Goal: Information Seeking & Learning: Learn about a topic

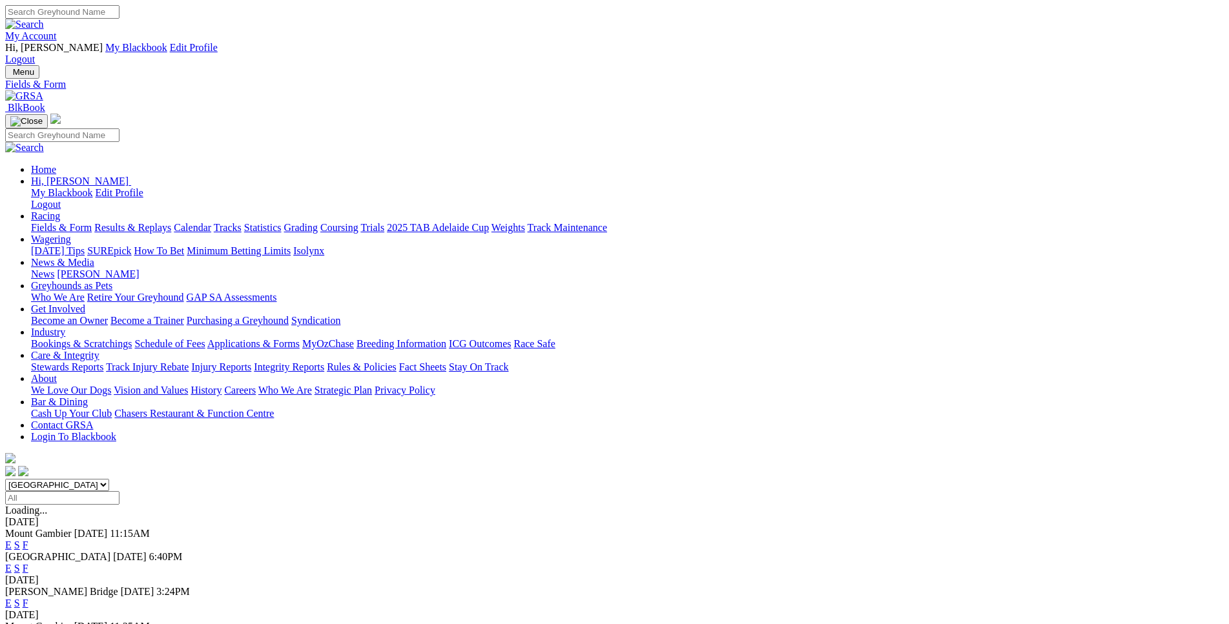
select select "WA"
click option "[GEOGRAPHIC_DATA]" at bounding box center [0, 0] width 0 height 0
click at [12, 540] on link "E" at bounding box center [8, 545] width 6 height 11
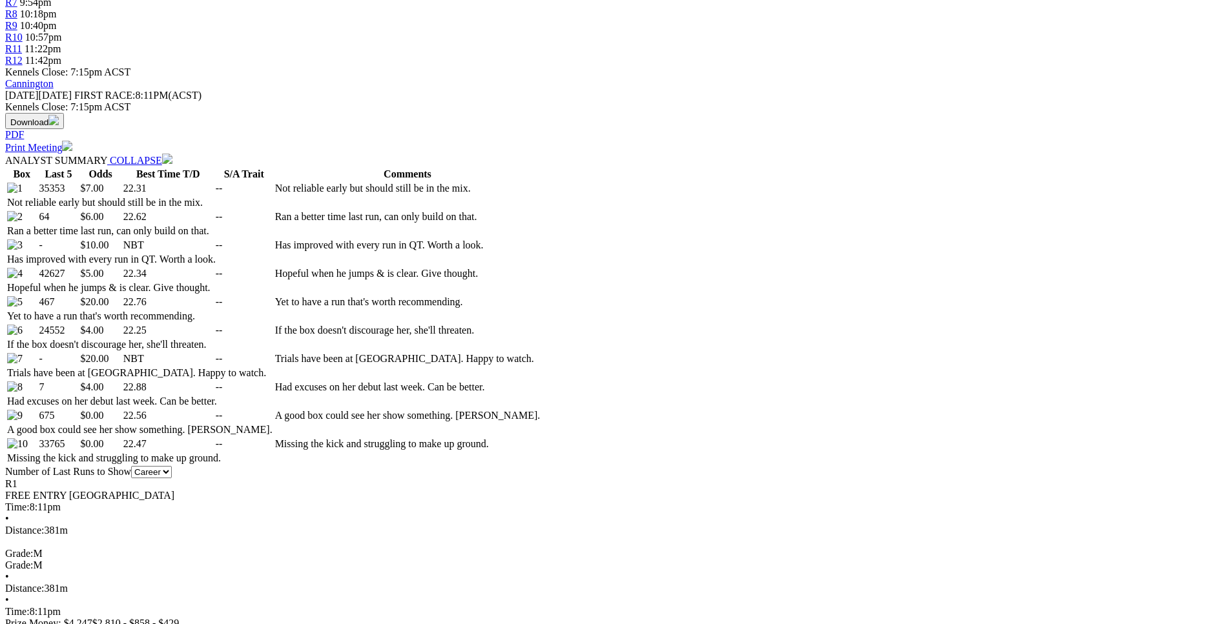
scroll to position [591, 0]
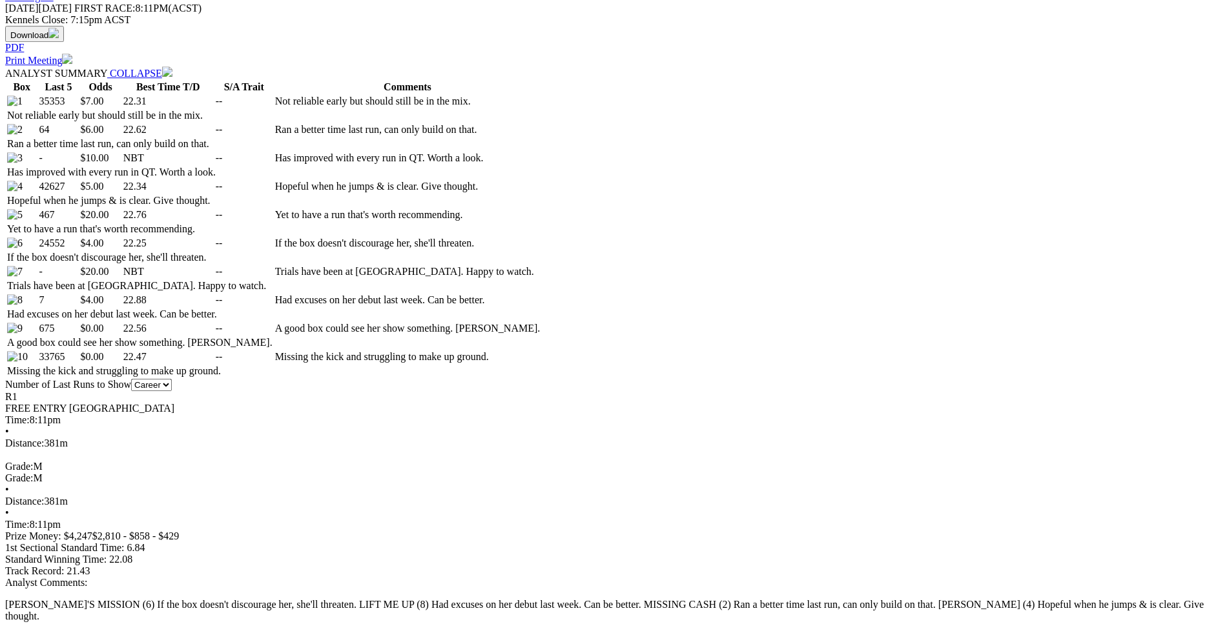
drag, startPoint x: 180, startPoint y: 169, endPoint x: 475, endPoint y: 313, distance: 328.9
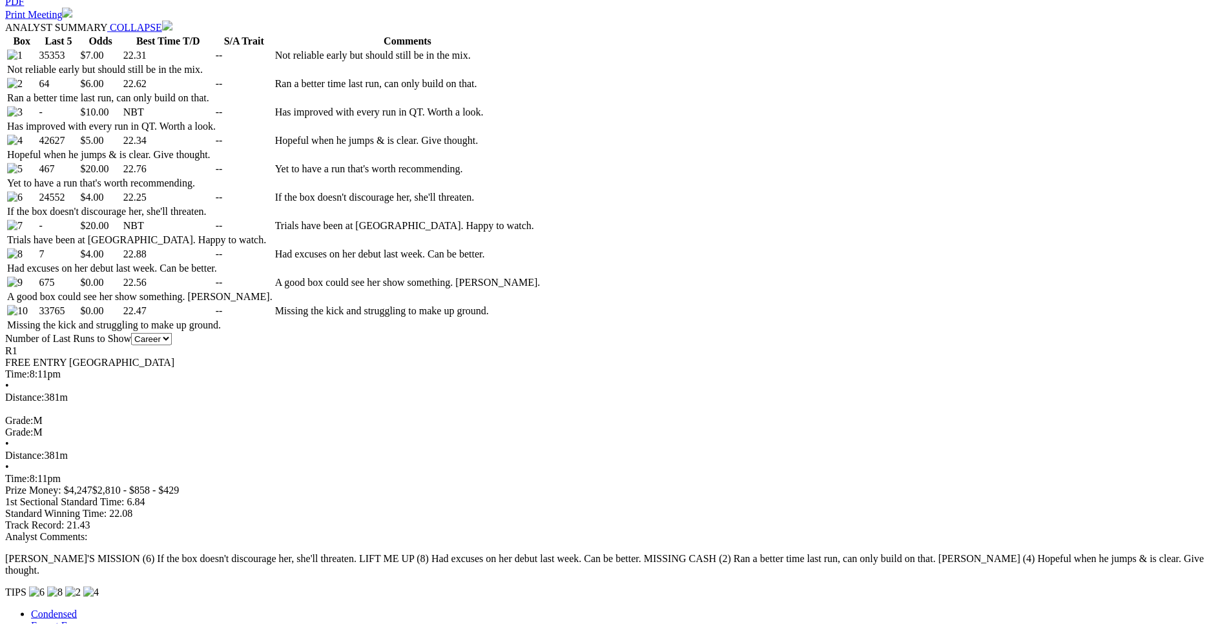
scroll to position [723, 0]
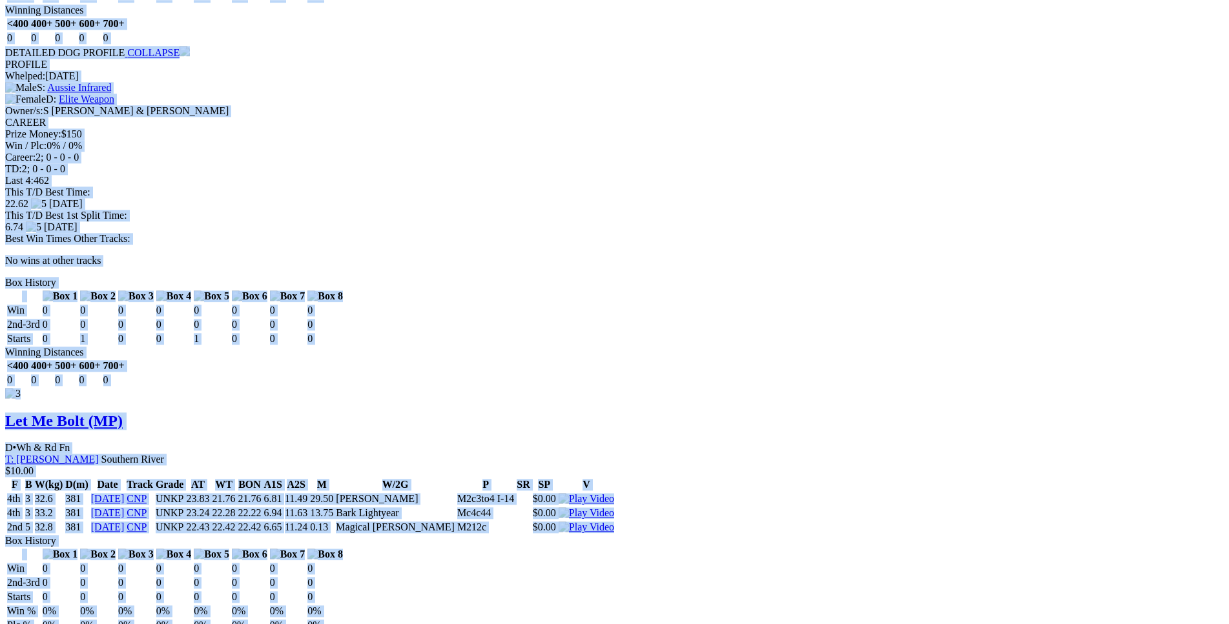
scroll to position [2567, 0]
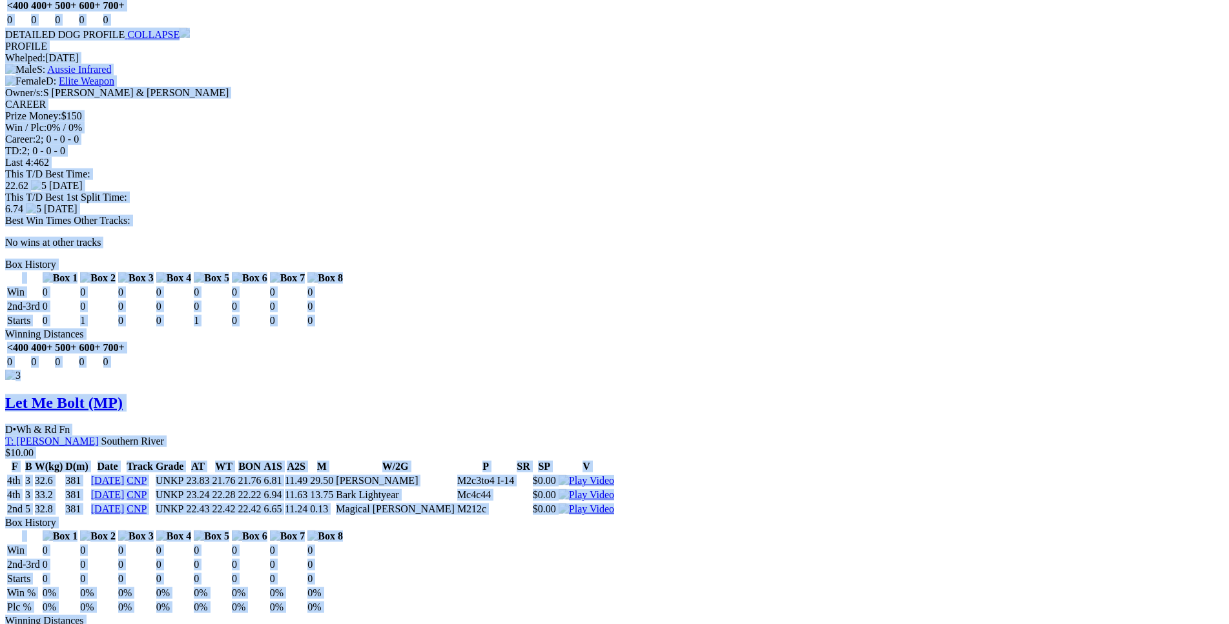
drag, startPoint x: 187, startPoint y: 41, endPoint x: 1021, endPoint y: 307, distance: 874.9
copy div "Revolution Rico (MP) D • Black T: Peter Glenny Bakers Hill $7.00 F B W(kg) D(m)…"
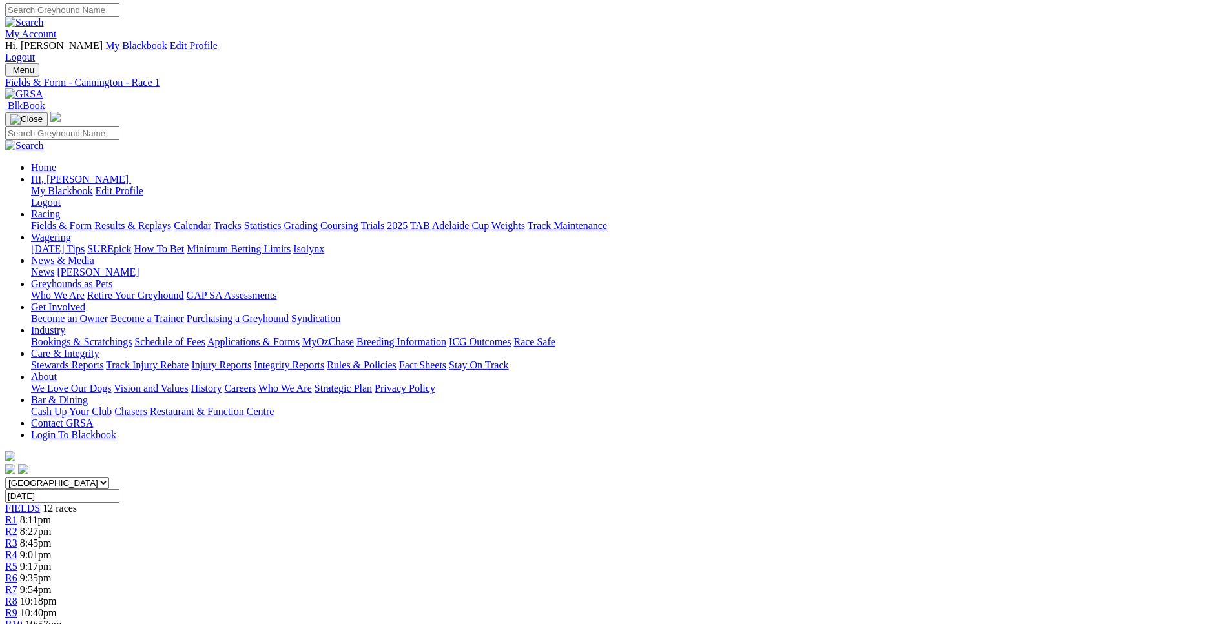
scroll to position [0, 0]
click at [372, 528] on div "R2 8:27pm" at bounding box center [614, 534] width 1218 height 12
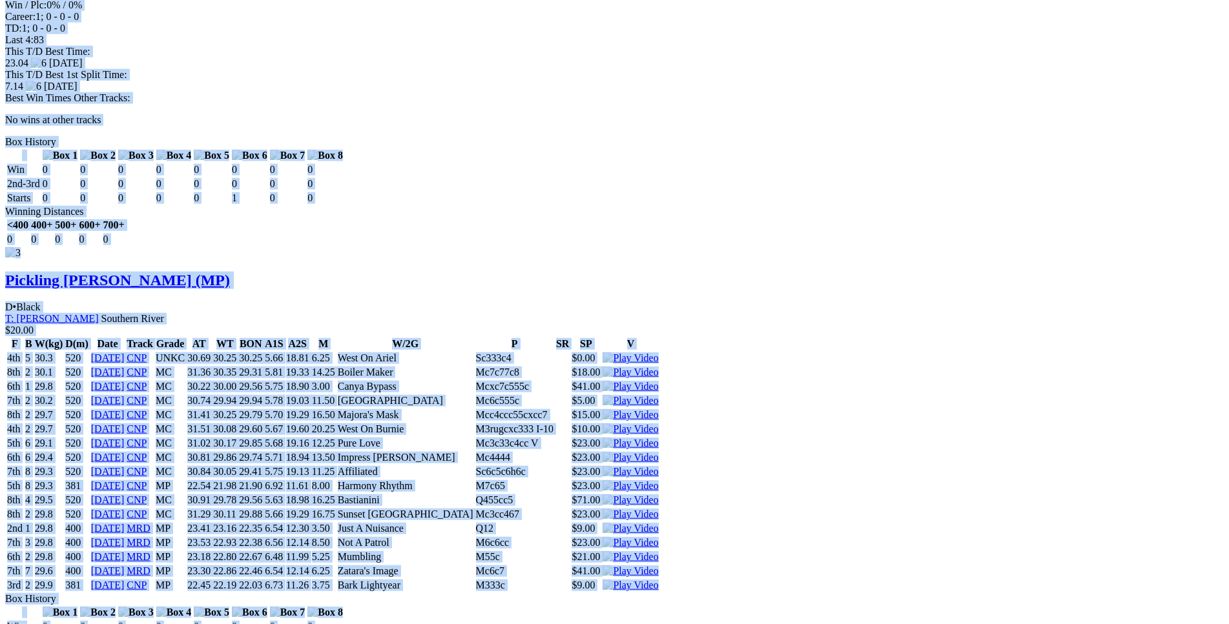
scroll to position [2370, 0]
drag, startPoint x: 189, startPoint y: 234, endPoint x: 1028, endPoint y: 321, distance: 843.9
copy div "Saluting Craig (MP) D • Black T: Jesse Erenshaw Canning Vale $7.00 F B W(kg) D(…"
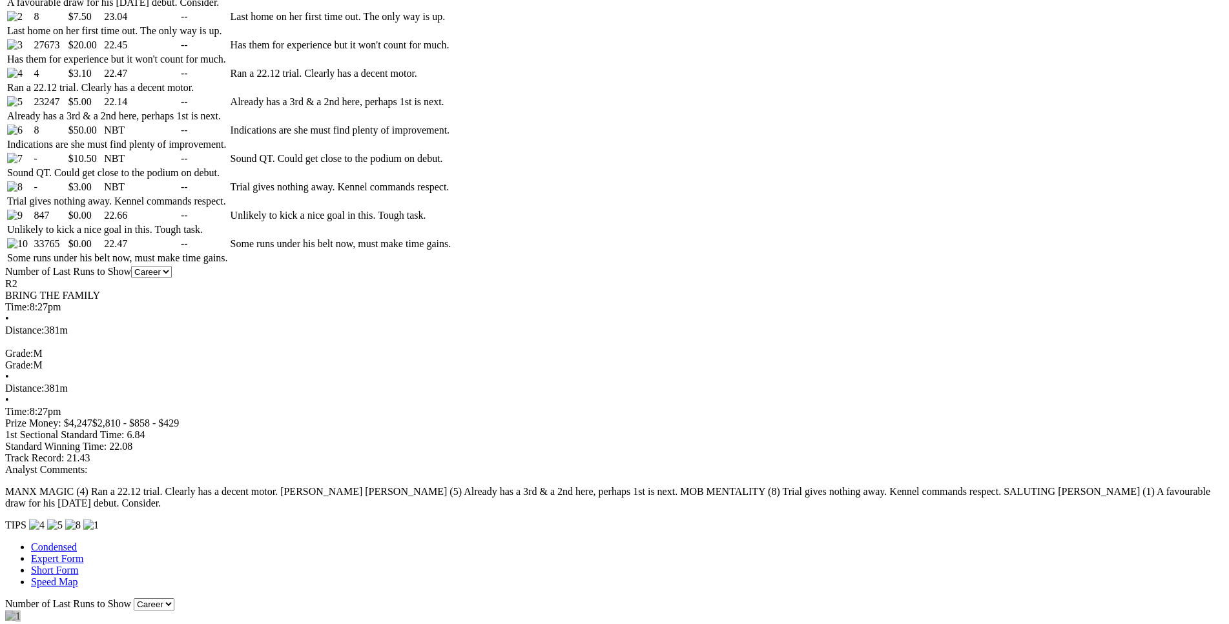
scroll to position [0, 0]
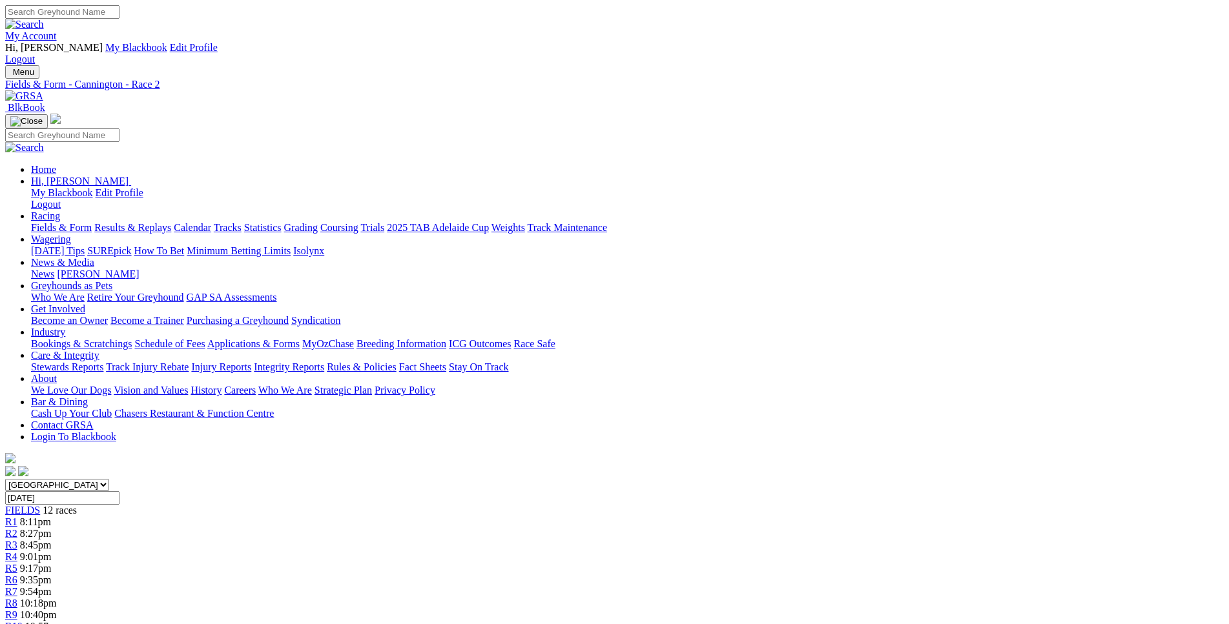
click at [17, 540] on span "R3" at bounding box center [11, 545] width 12 height 11
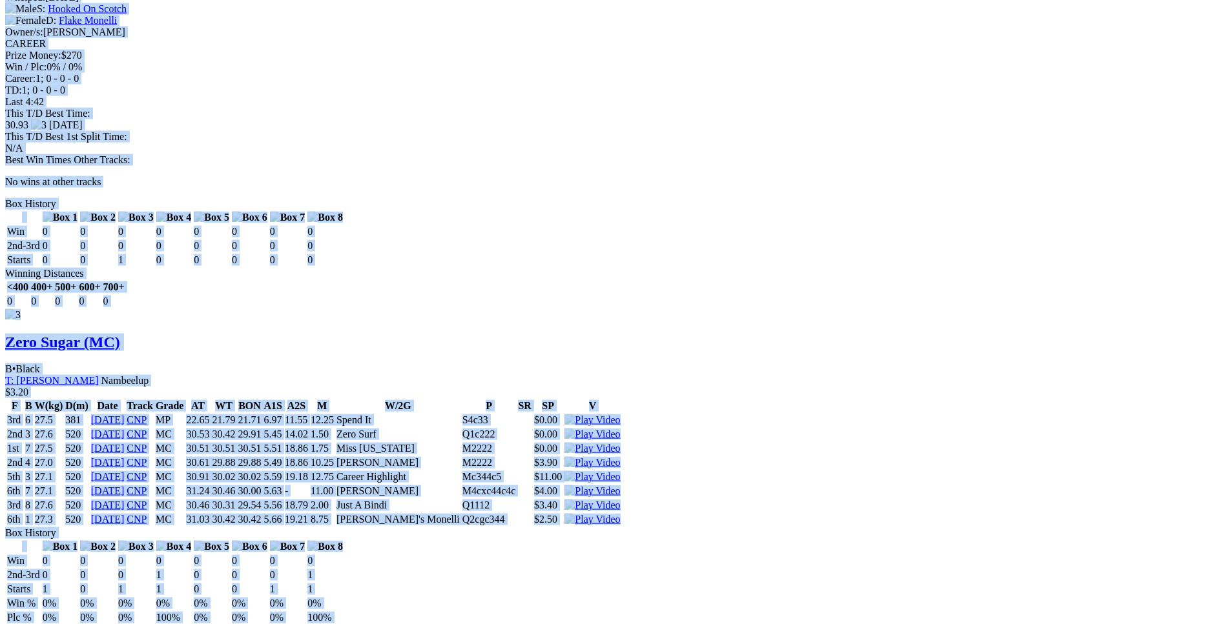
scroll to position [2436, 0]
drag, startPoint x: 185, startPoint y: 167, endPoint x: 1025, endPoint y: 160, distance: 840.1
copy div "Aston Negroni (MC) B • Black T: Kody Charles Serpentine-Jarrahdale (S) $3.60 F …"
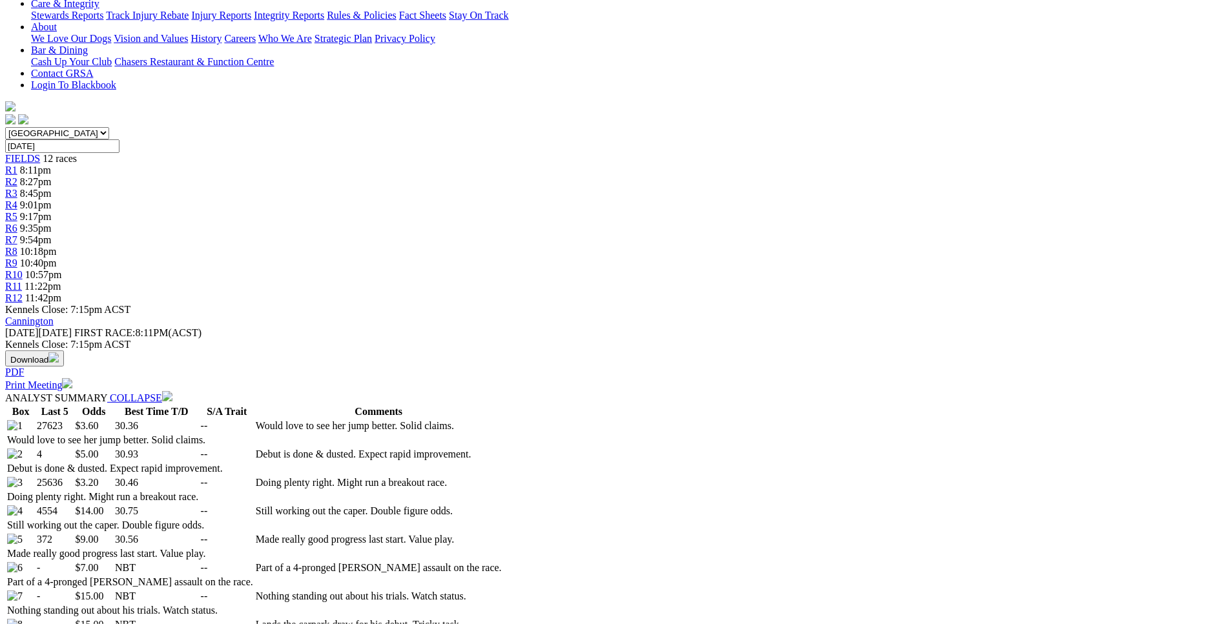
scroll to position [0, 0]
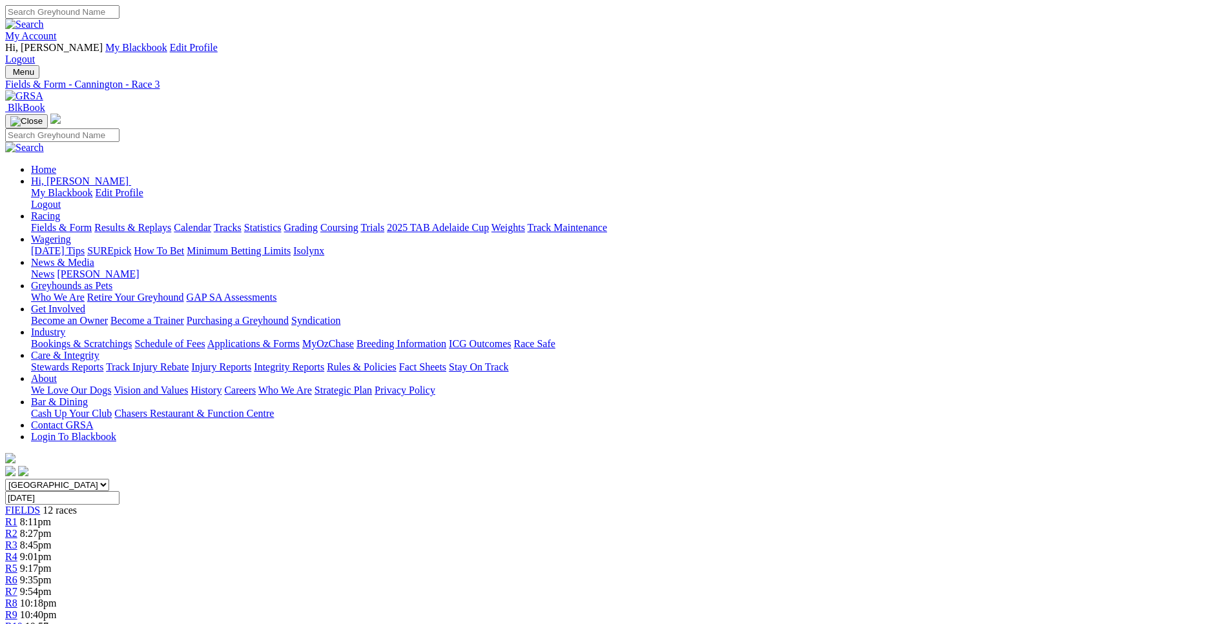
click at [17, 551] on span "R4" at bounding box center [11, 556] width 12 height 11
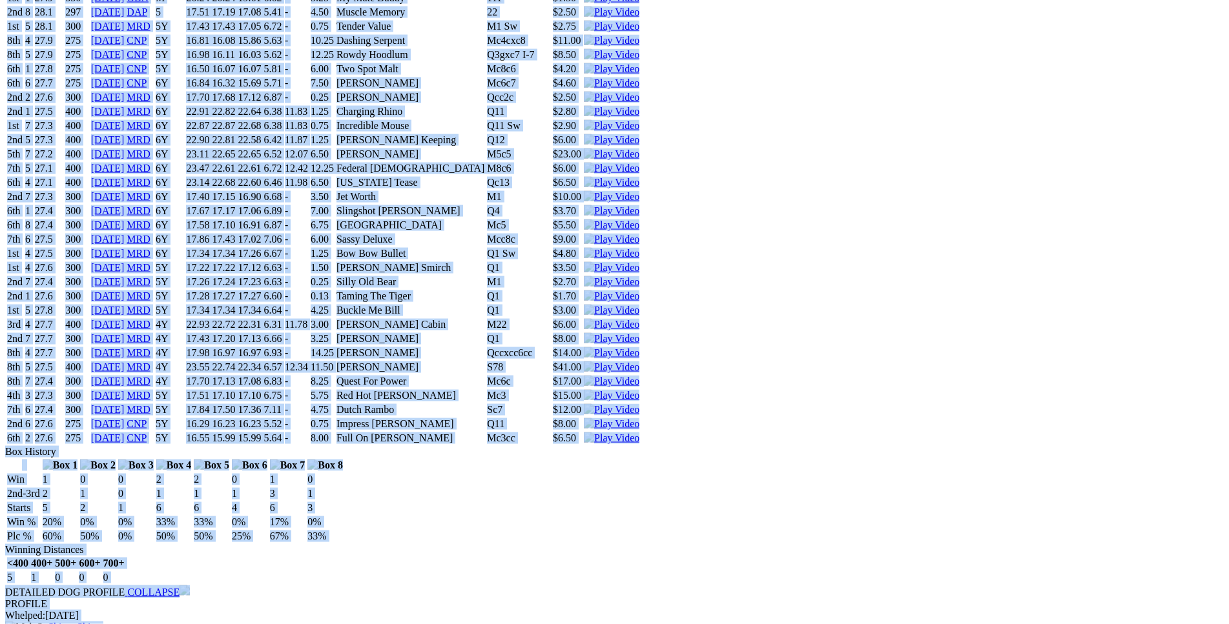
scroll to position [7310, 0]
drag, startPoint x: 187, startPoint y: 300, endPoint x: 998, endPoint y: 298, distance: 811.7
copy div "Nullarbor Rat (6Y) D • Black T: Rod Noden Canning Vale $10.00 F B W(kg) D(m) Da…"
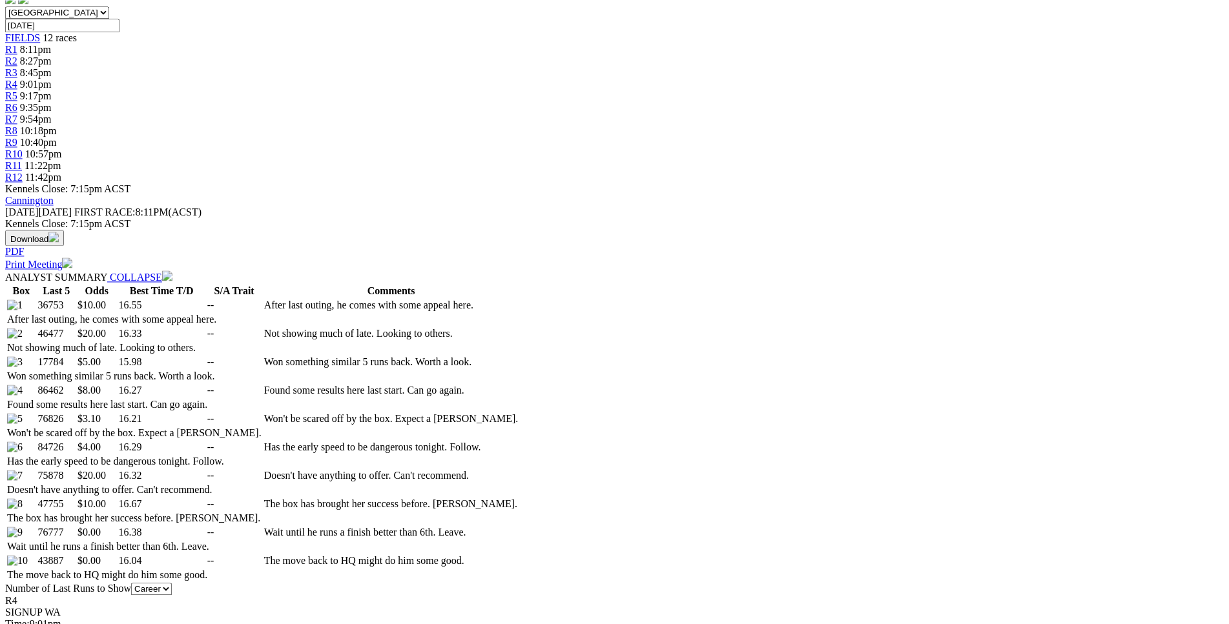
scroll to position [0, 0]
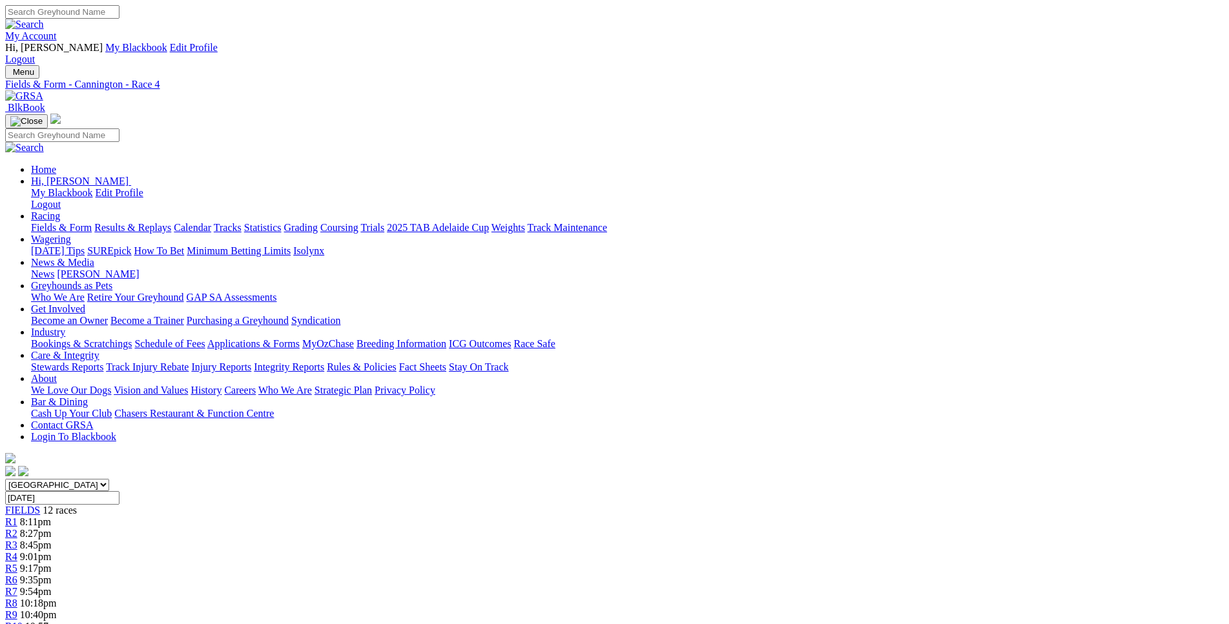
click at [17, 517] on link "R1" at bounding box center [11, 522] width 12 height 11
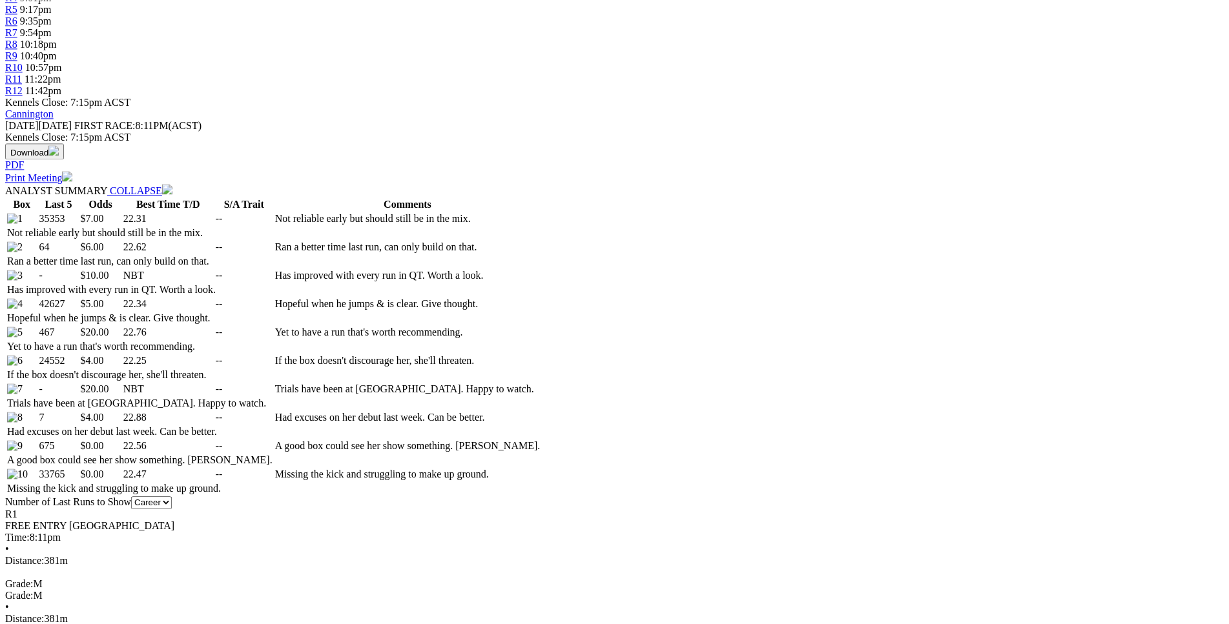
scroll to position [988, 0]
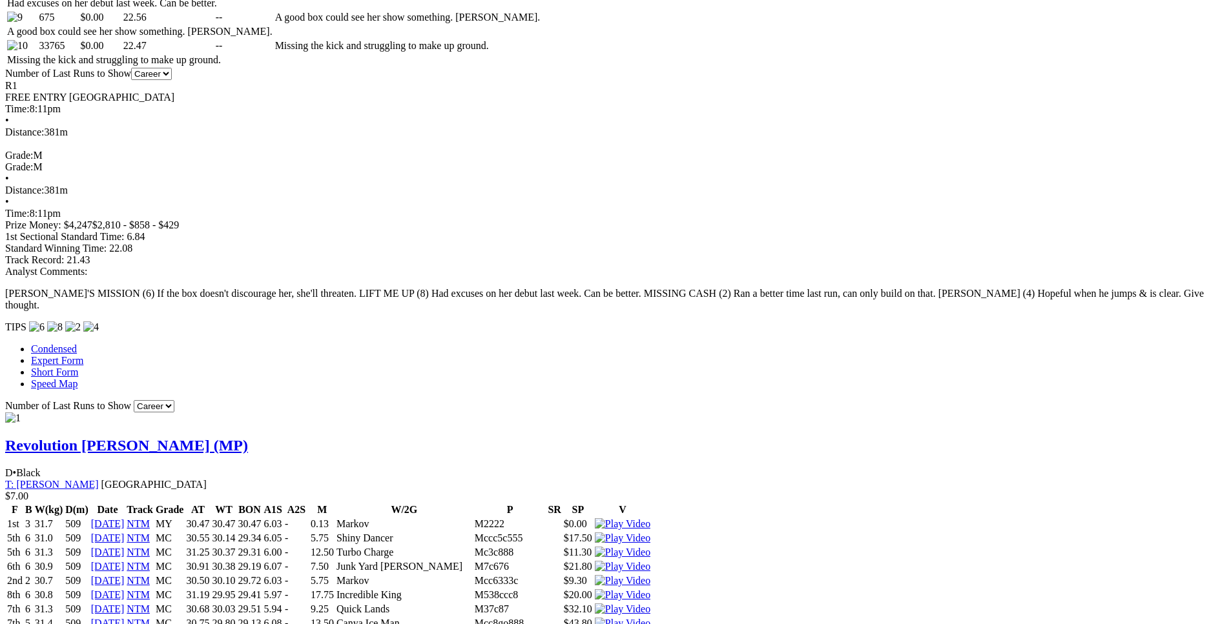
drag, startPoint x: 190, startPoint y: 176, endPoint x: 765, endPoint y: 211, distance: 575.8
copy table "F B W(kg) D(m) Date Track Grade AT WT BON A1S A2S M W/2G P SR SP V 2nd 1 27.4 3…"
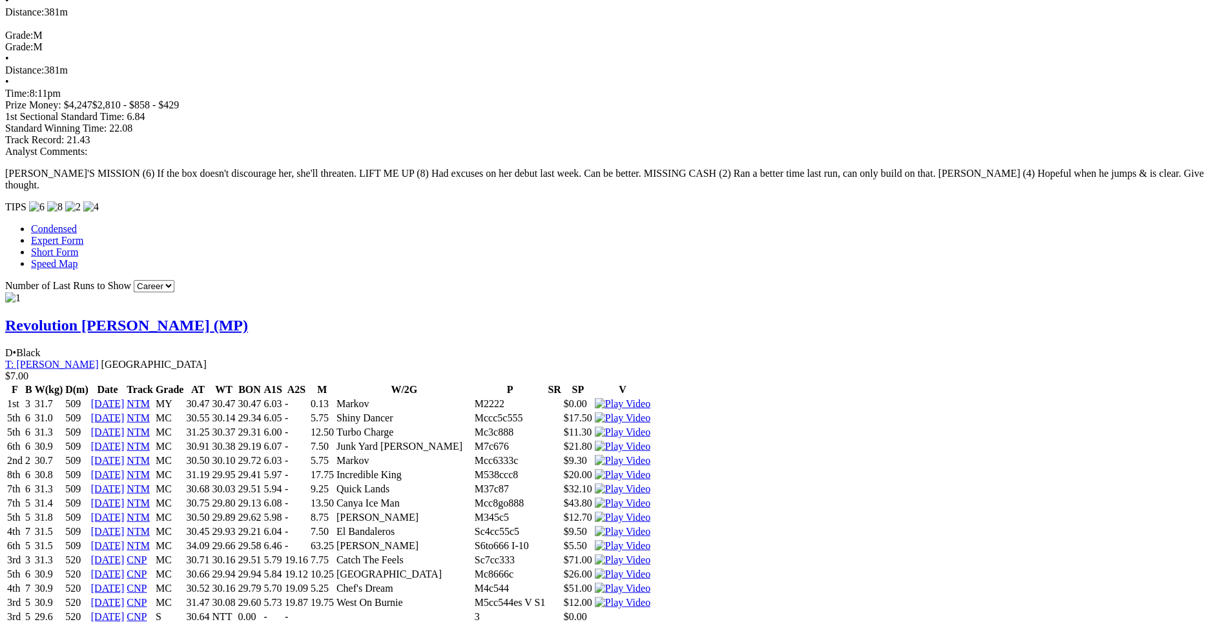
scroll to position [1120, 0]
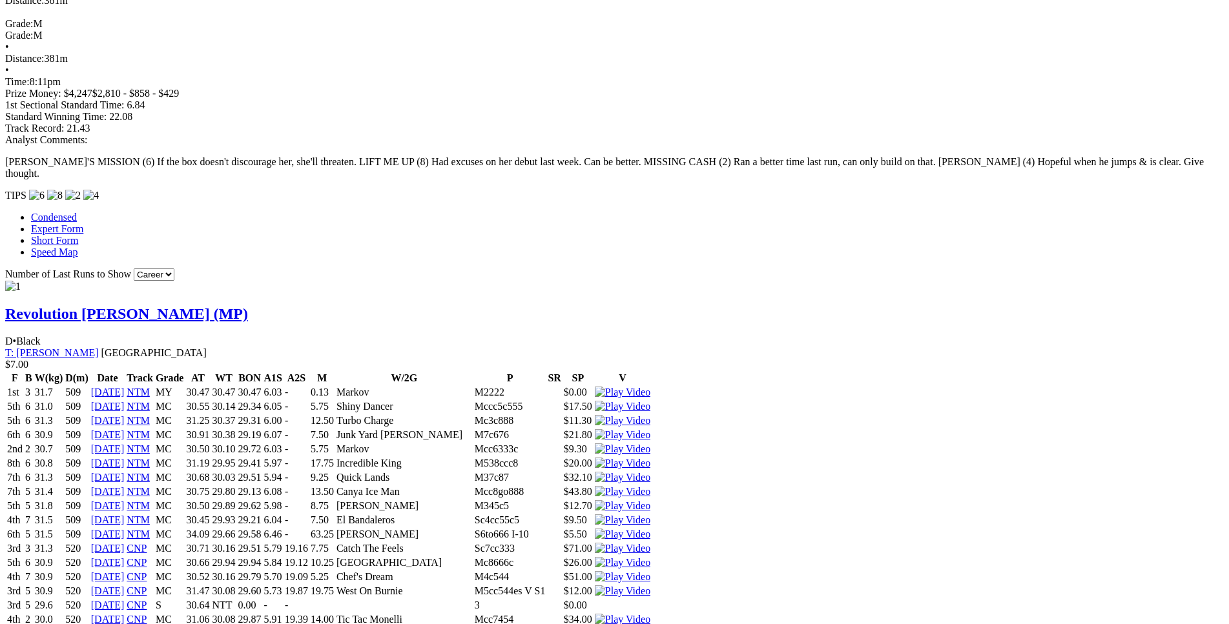
drag, startPoint x: 191, startPoint y: 228, endPoint x: 765, endPoint y: 263, distance: 574.5
copy table "F B W(kg) D(m) Date Track Grade AT WT BON A1S A2S M W/2G P SR SP V 4th 3 32.6 3…"
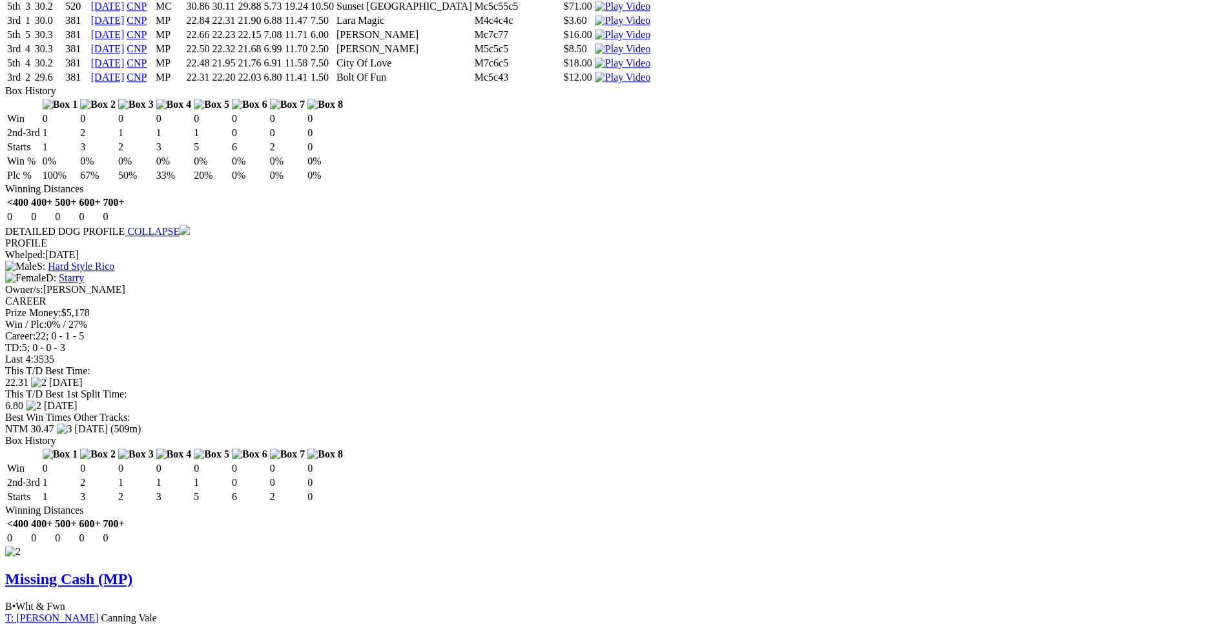
scroll to position [1778, 0]
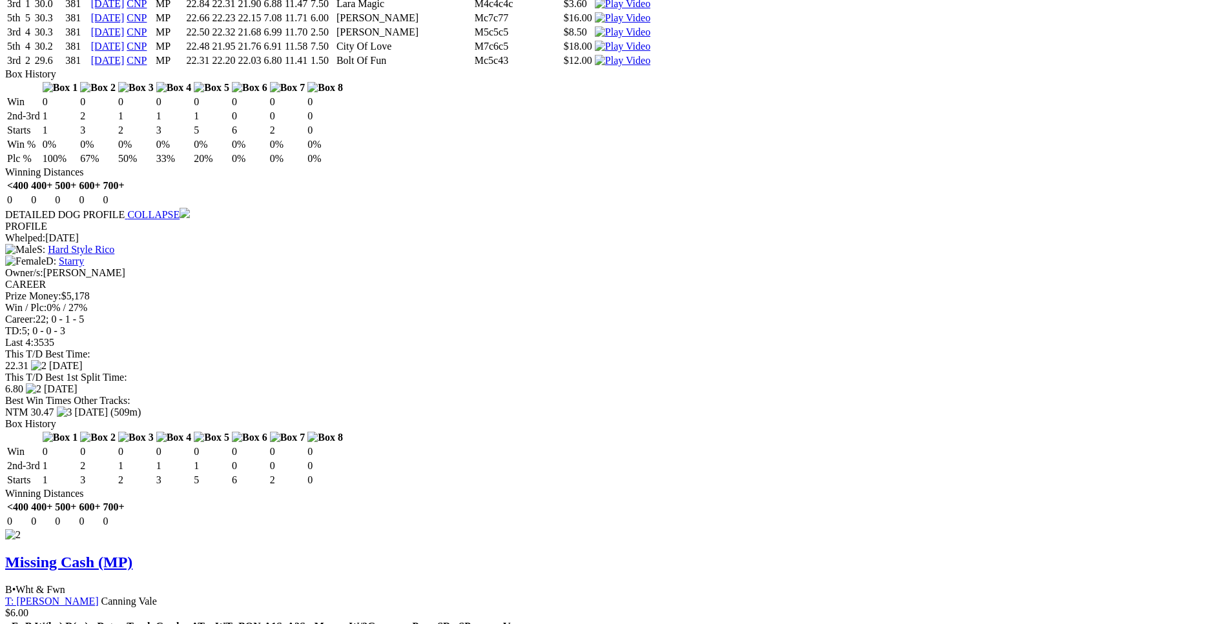
drag, startPoint x: 192, startPoint y: 420, endPoint x: 767, endPoint y: 446, distance: 575.3
copy table "F B W(kg) D(m) Date Track Grade AT WT BON A1S A2S M W/2G P SR SP V 1st 1 27.8 3…"
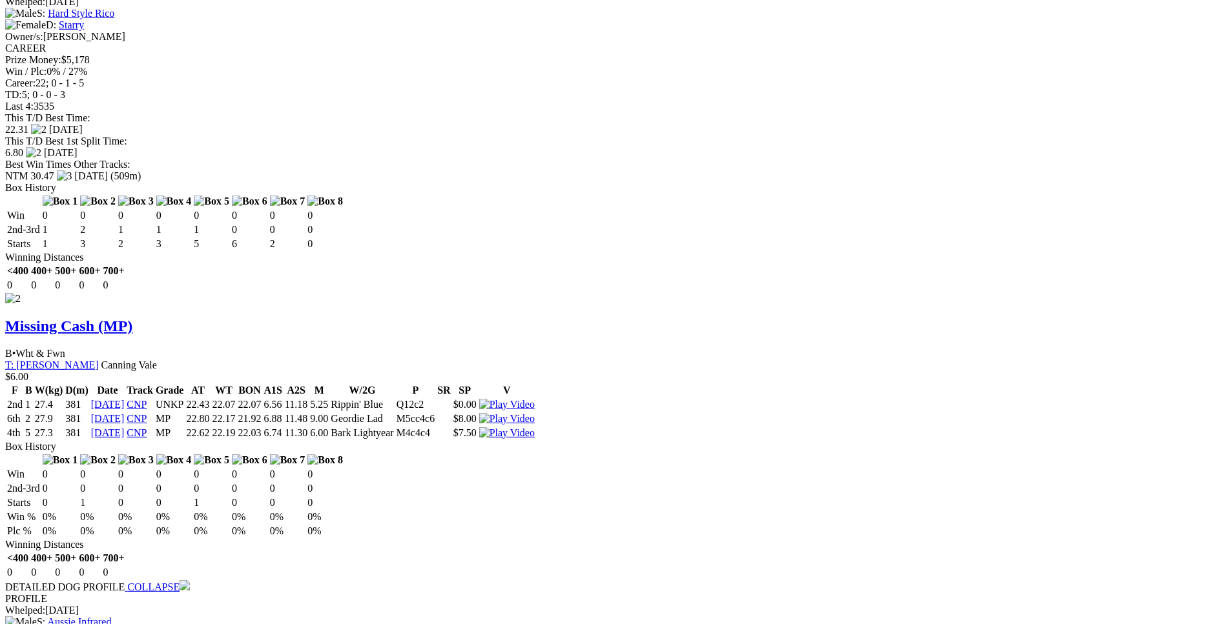
scroll to position [2042, 0]
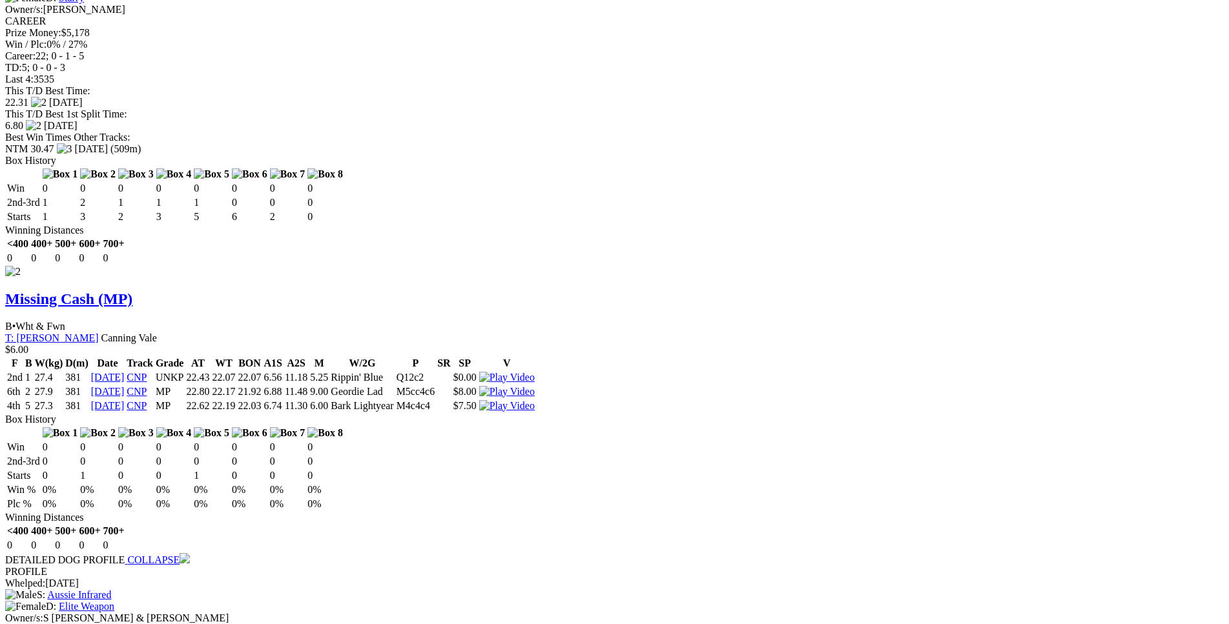
drag, startPoint x: 193, startPoint y: 341, endPoint x: 765, endPoint y: 372, distance: 572.3
copy table "F B W(kg) D(m) Date Track Grade AT WT BON A1S A2S M W/2G P SR SP V 2nd 5 28.2 3…"
drag, startPoint x: 187, startPoint y: 344, endPoint x: 766, endPoint y: 373, distance: 580.6
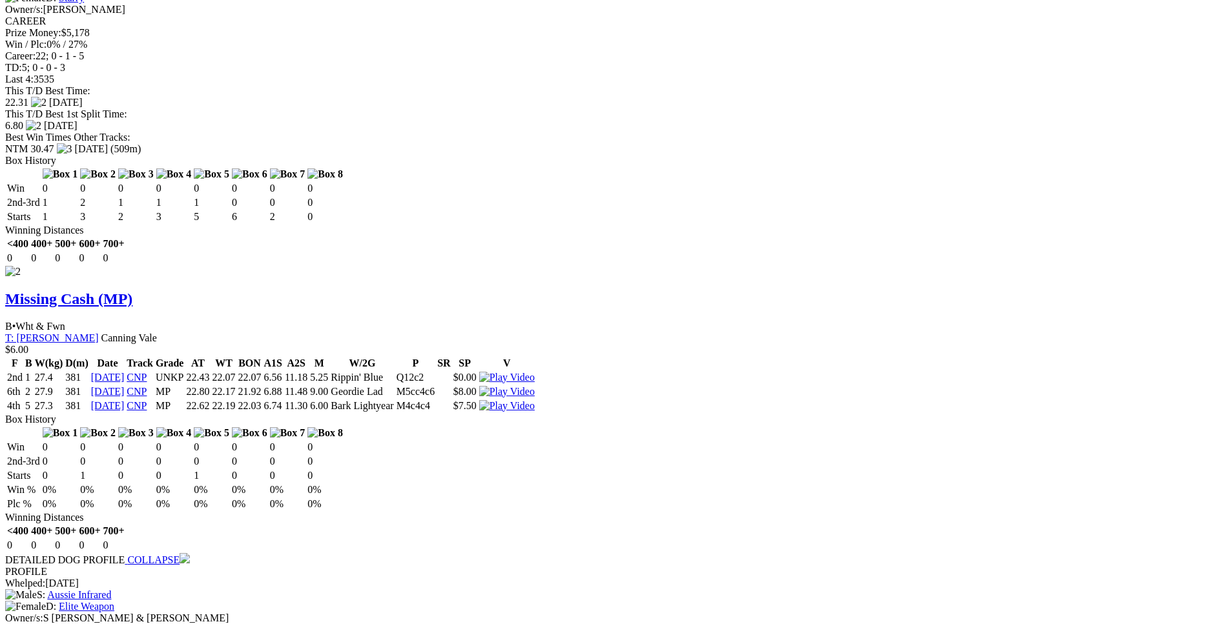
copy table "F B W(kg) D(m) Date Track Grade AT WT BON A1S A2S M W/2G P SR SP V 2nd 5 28.2 3…"
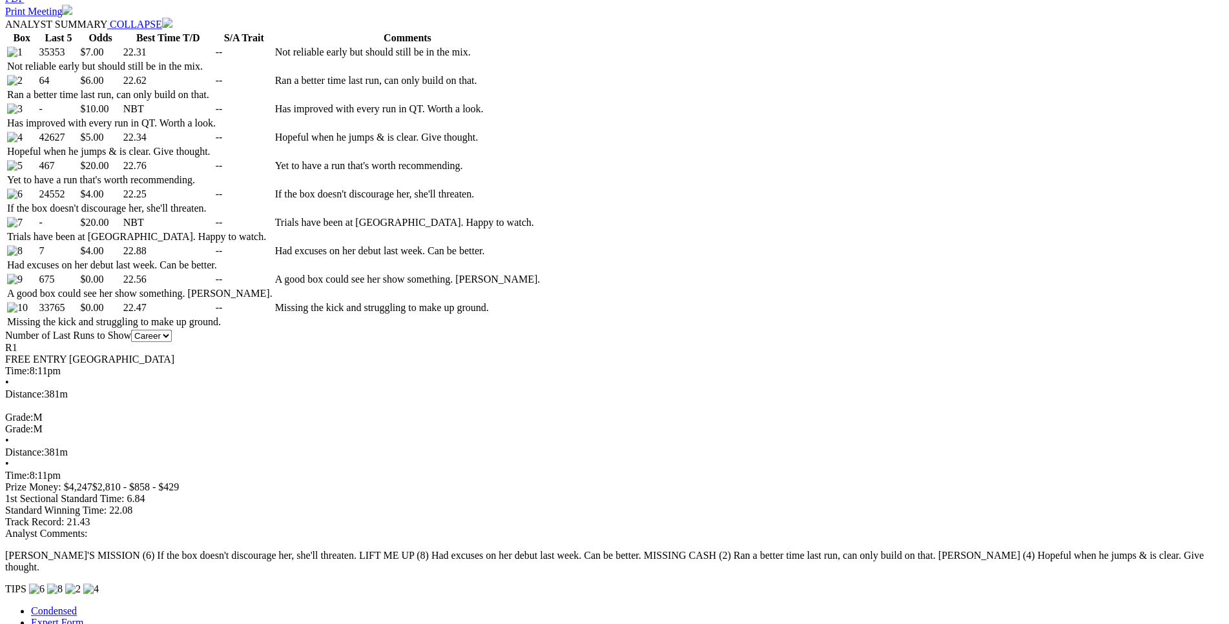
scroll to position [725, 0]
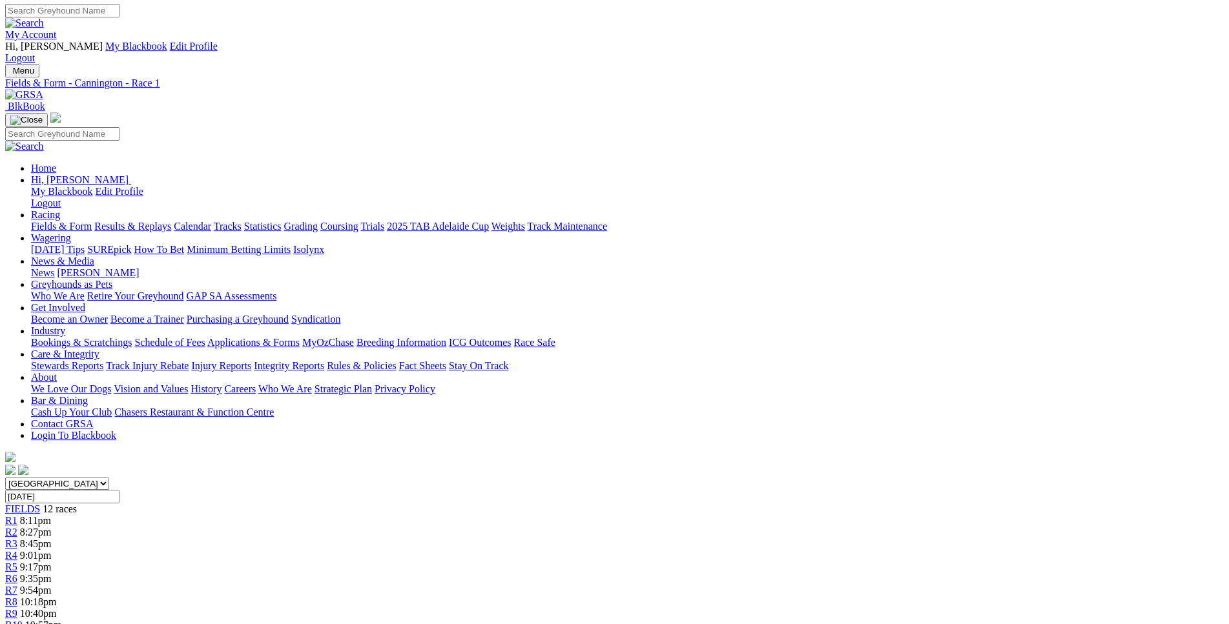
scroll to position [1, 0]
click at [17, 528] on link "R2" at bounding box center [11, 533] width 12 height 11
click at [52, 540] on span "8:45pm" at bounding box center [36, 545] width 32 height 11
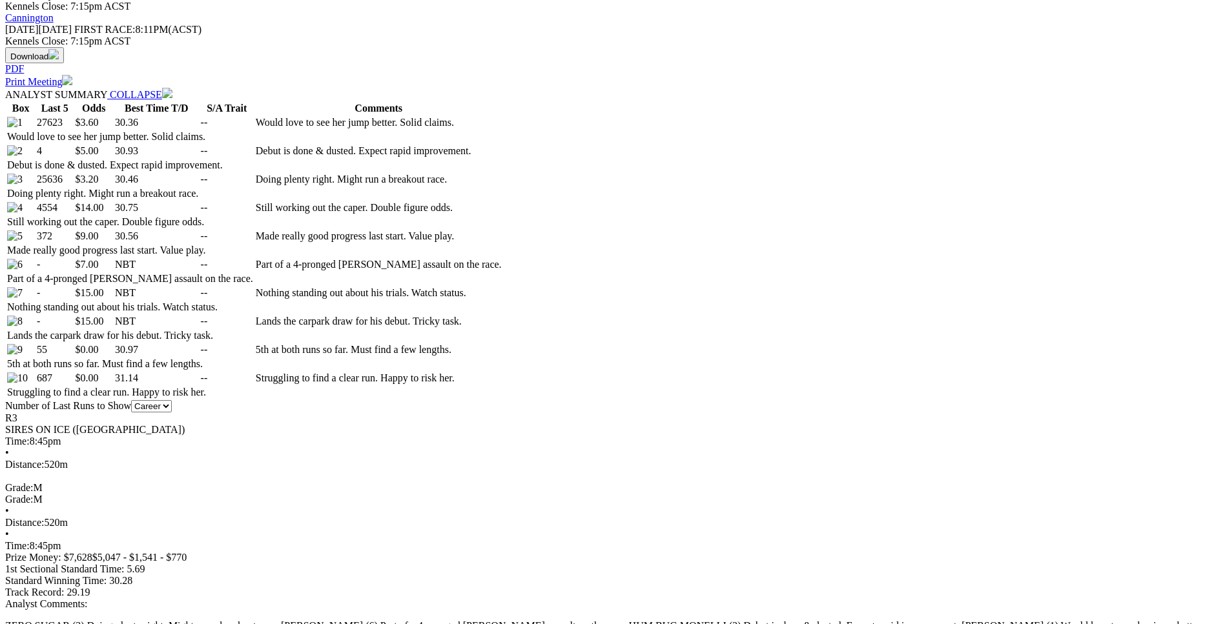
scroll to position [527, 0]
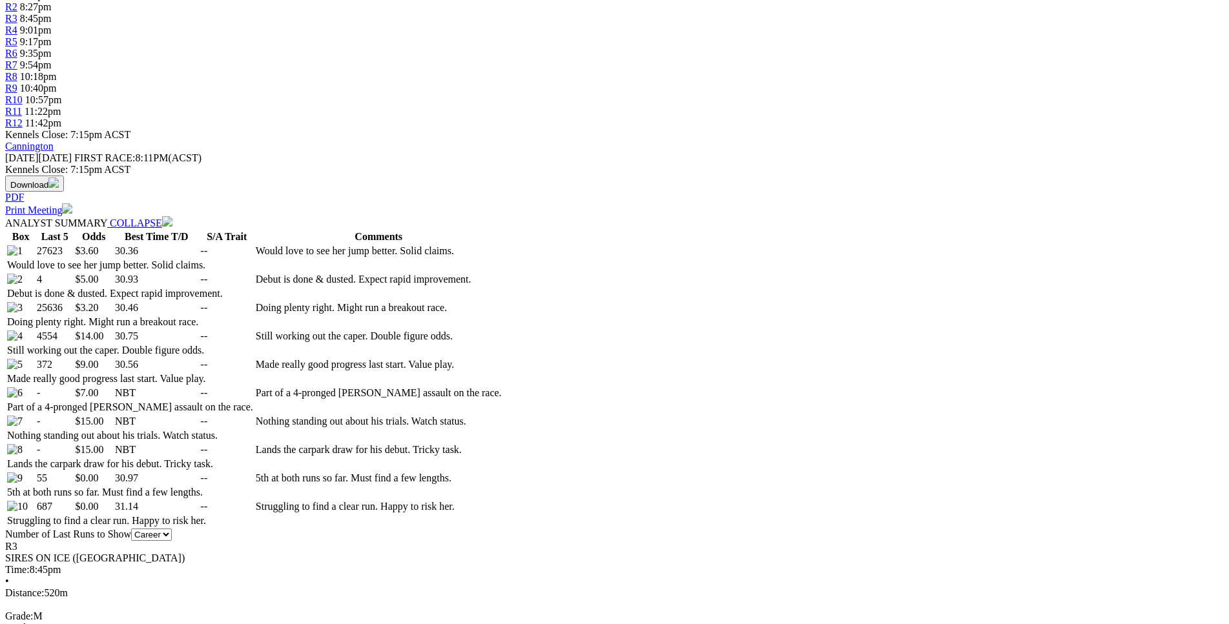
drag, startPoint x: 191, startPoint y: 455, endPoint x: 765, endPoint y: 481, distance: 574.6
copy table "F B W(kg) D(m) Date Track Grade AT WT BON A1S A2S M W/2G P SR SP V 2nd 1 27.3 4…"
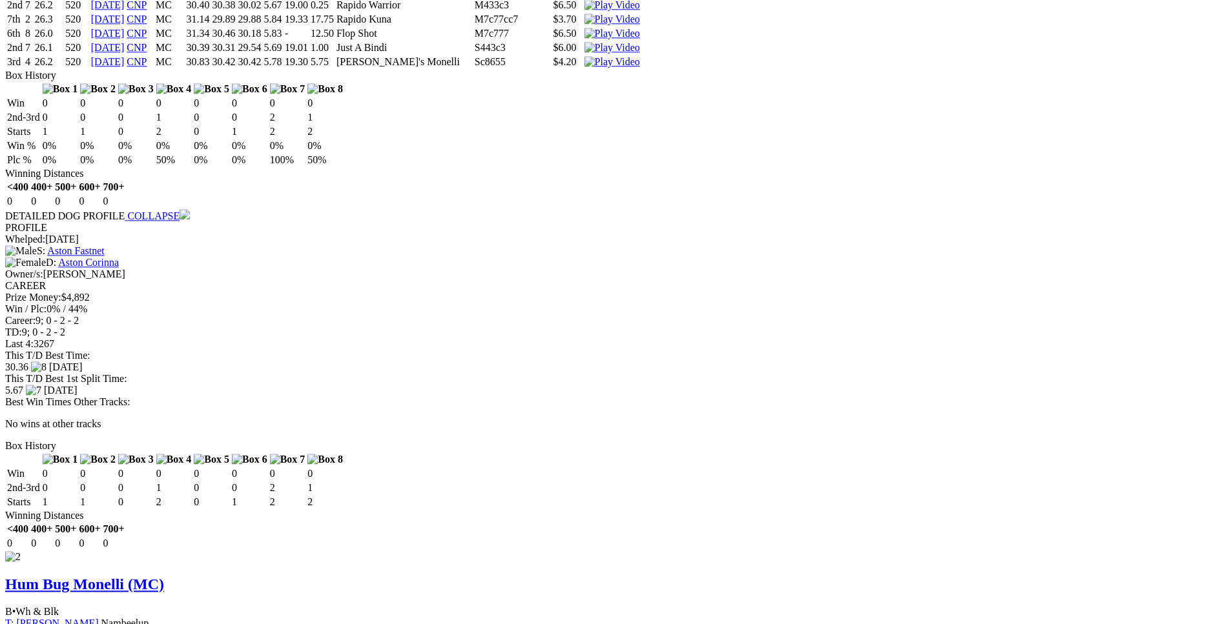
scroll to position [1581, 0]
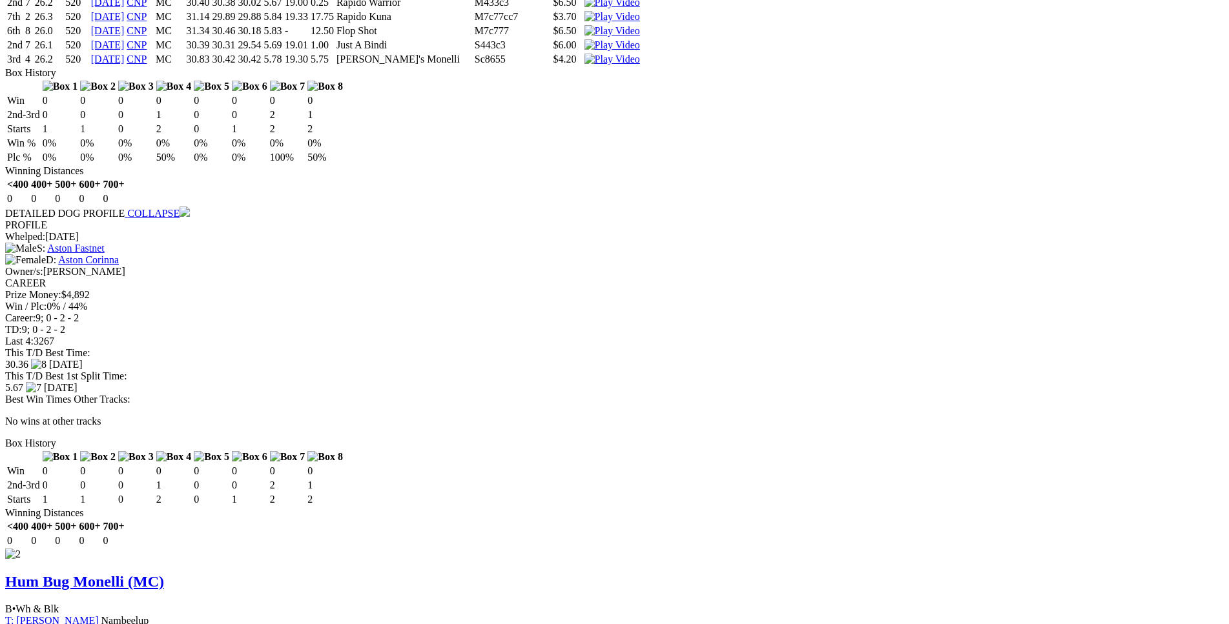
drag, startPoint x: 190, startPoint y: 148, endPoint x: 768, endPoint y: 171, distance: 579.0
copy table "F B W(kg) D(m) Date Track Grade AT WT BON A1S A2S M W/2G P SR SP V 1st 5 31.7 4…"
drag, startPoint x: 186, startPoint y: 336, endPoint x: 770, endPoint y: 362, distance: 584.9
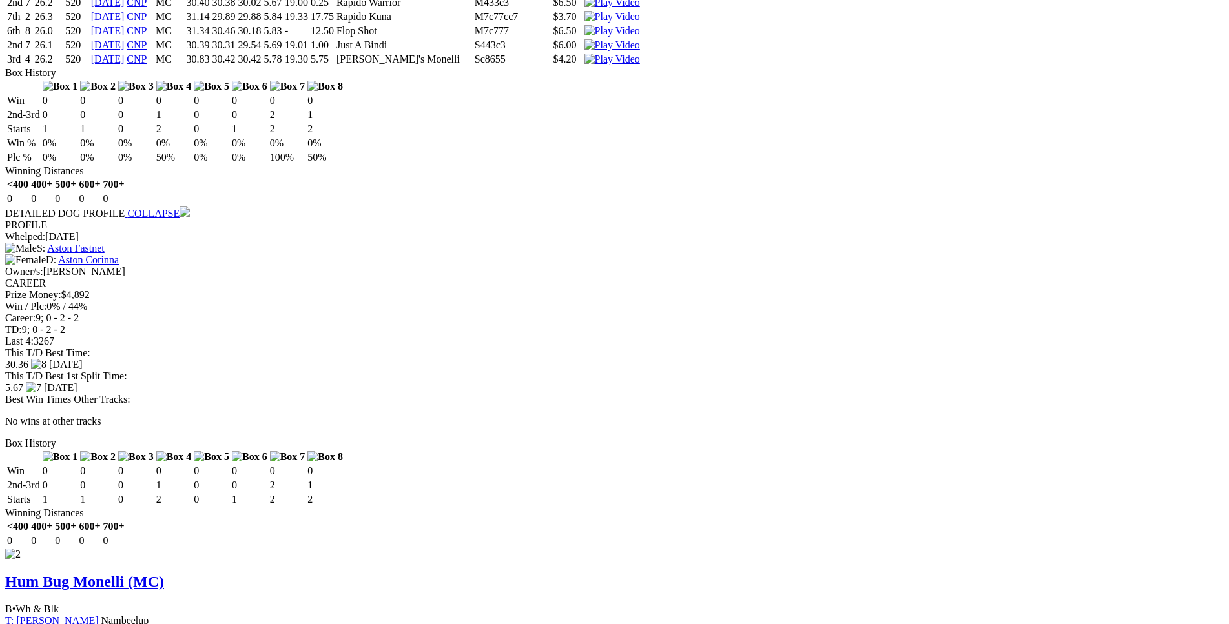
copy table "F B W(kg) D(m) Date Track Grade AT WT BON A1S A2S M W/2G P SR SP V 2nd 3 31.4 4…"
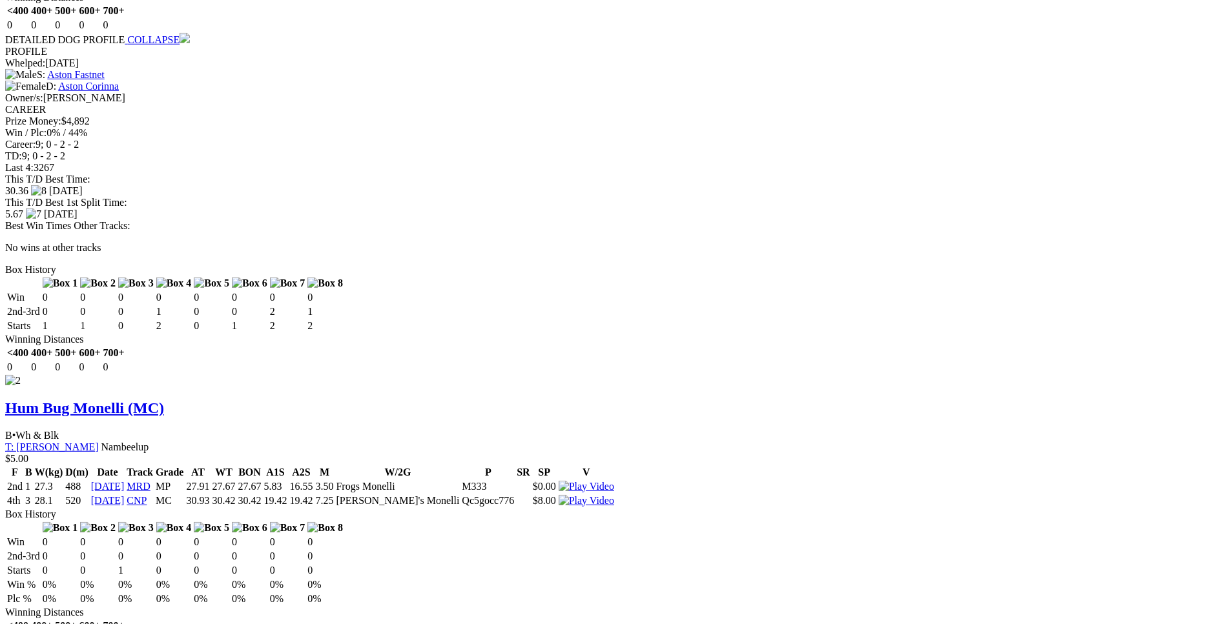
scroll to position [1778, 0]
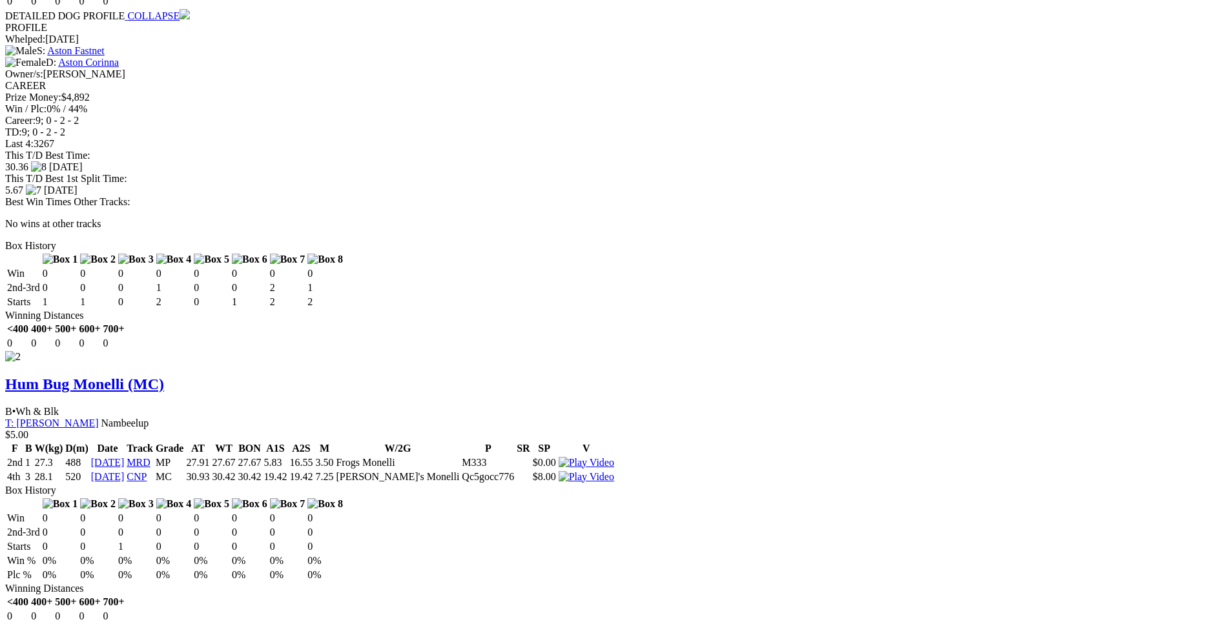
drag, startPoint x: 191, startPoint y: 325, endPoint x: 767, endPoint y: 354, distance: 576.7
copy table "F B W(kg) D(m) Date Track Grade AT WT BON A1S A2S M W/2G P SR SP V 2nd 3 29.2 4…"
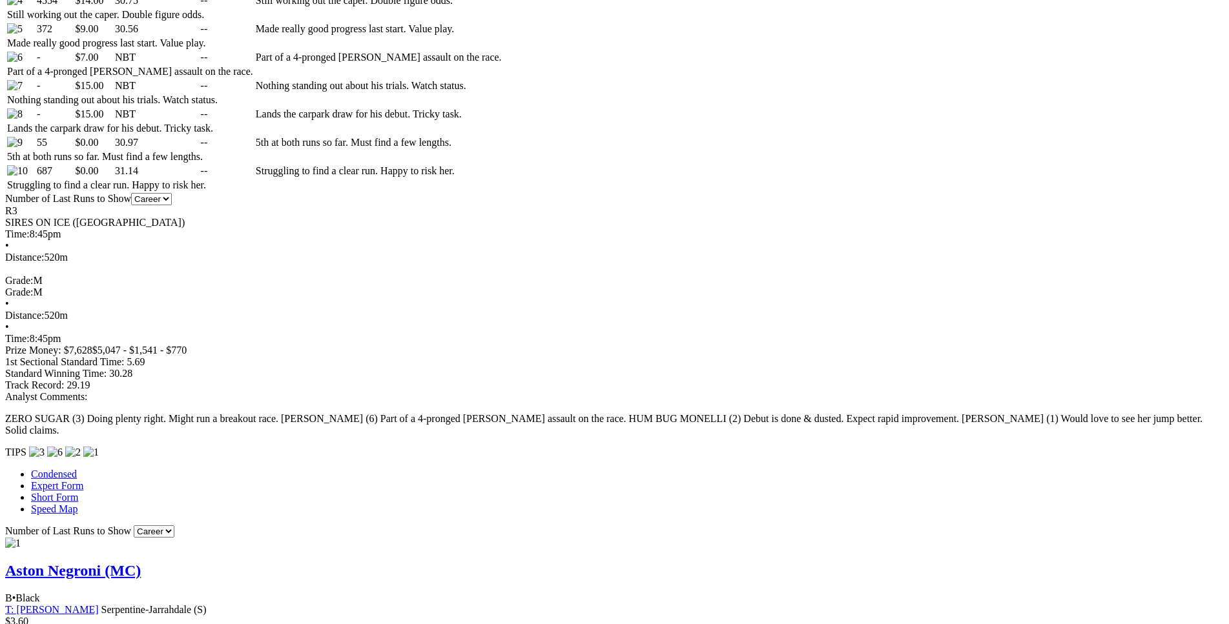
scroll to position [856, 0]
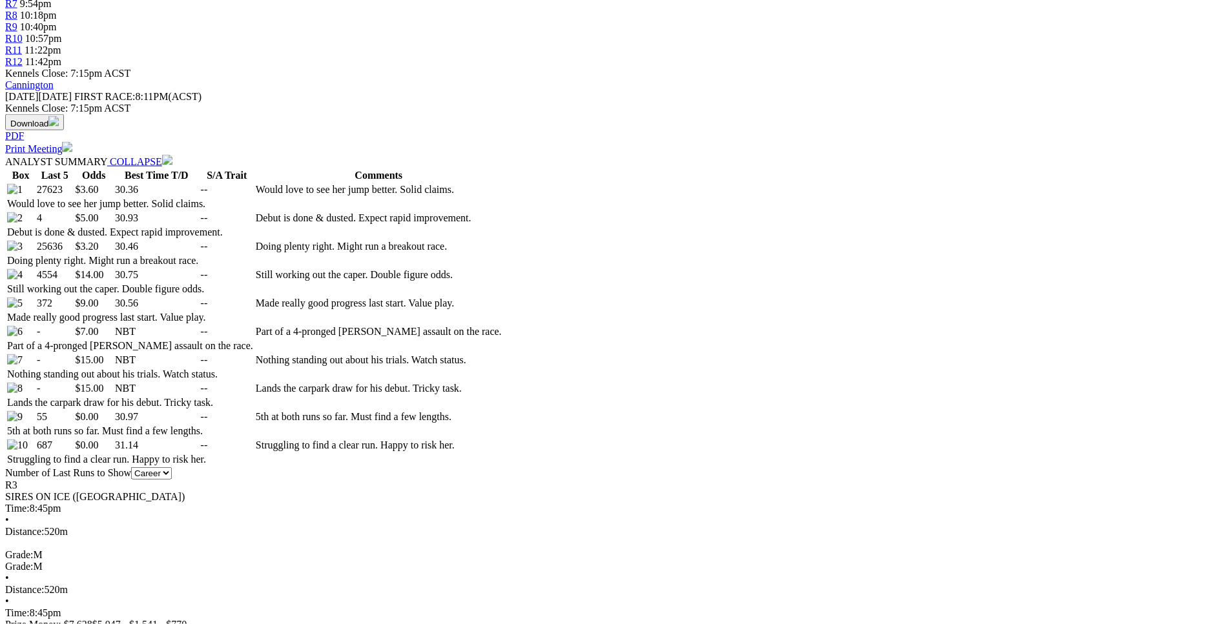
scroll to position [593, 0]
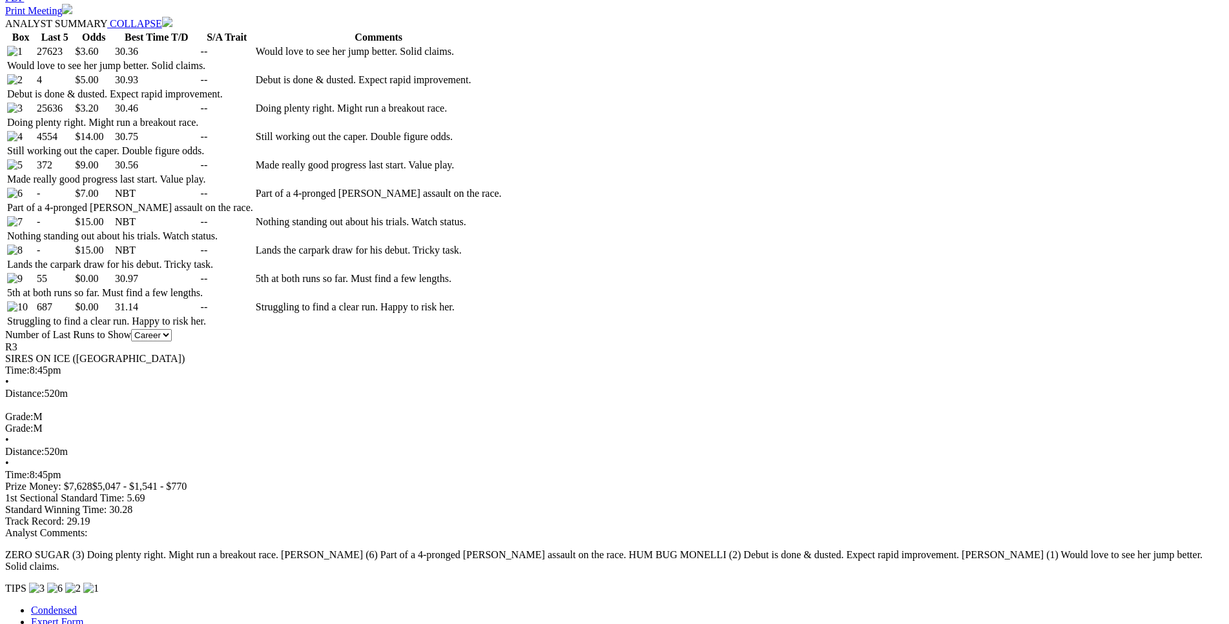
scroll to position [725, 0]
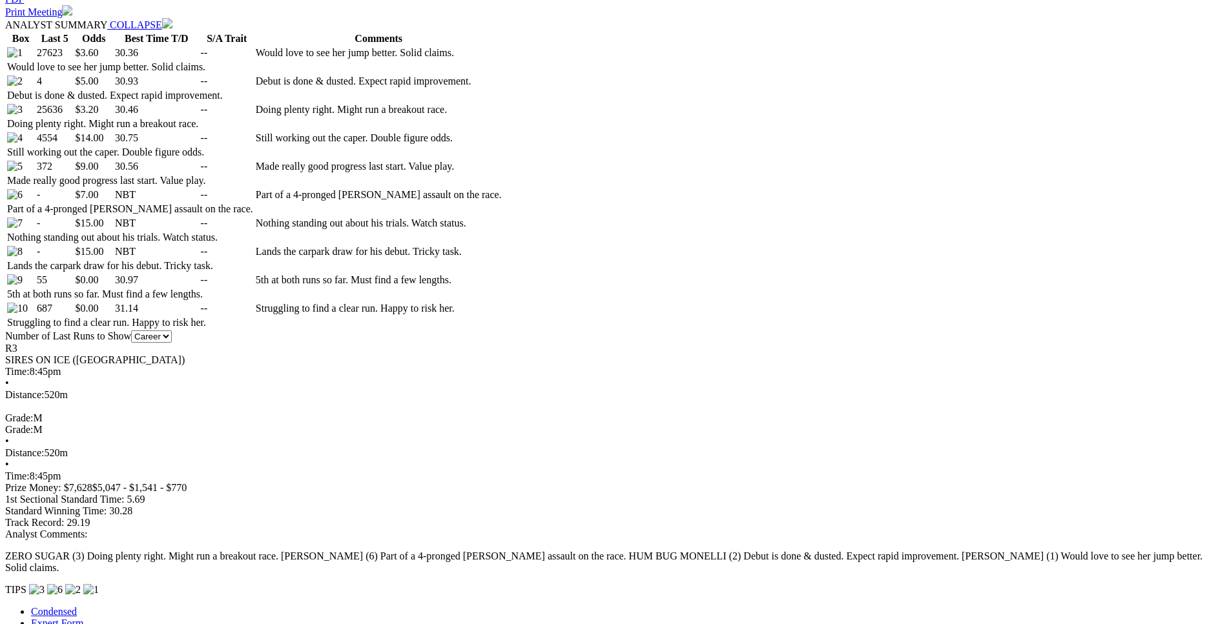
drag, startPoint x: 288, startPoint y: 120, endPoint x: 731, endPoint y: 123, distance: 443.0
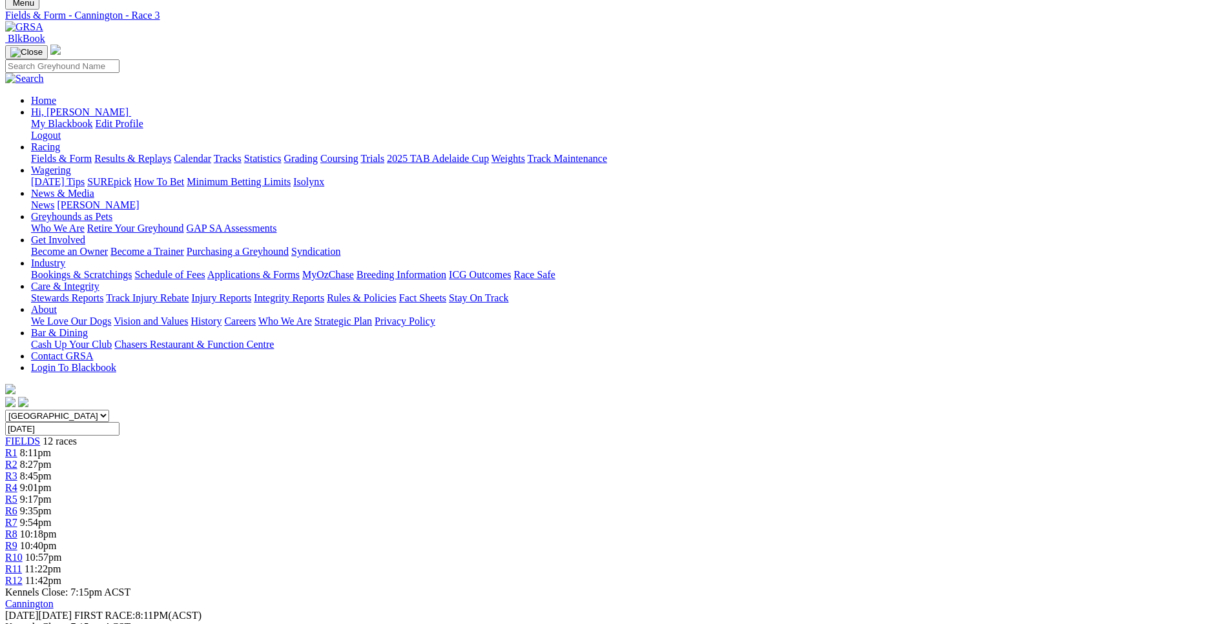
scroll to position [68, 0]
click at [52, 484] on span "9:01pm" at bounding box center [36, 489] width 32 height 11
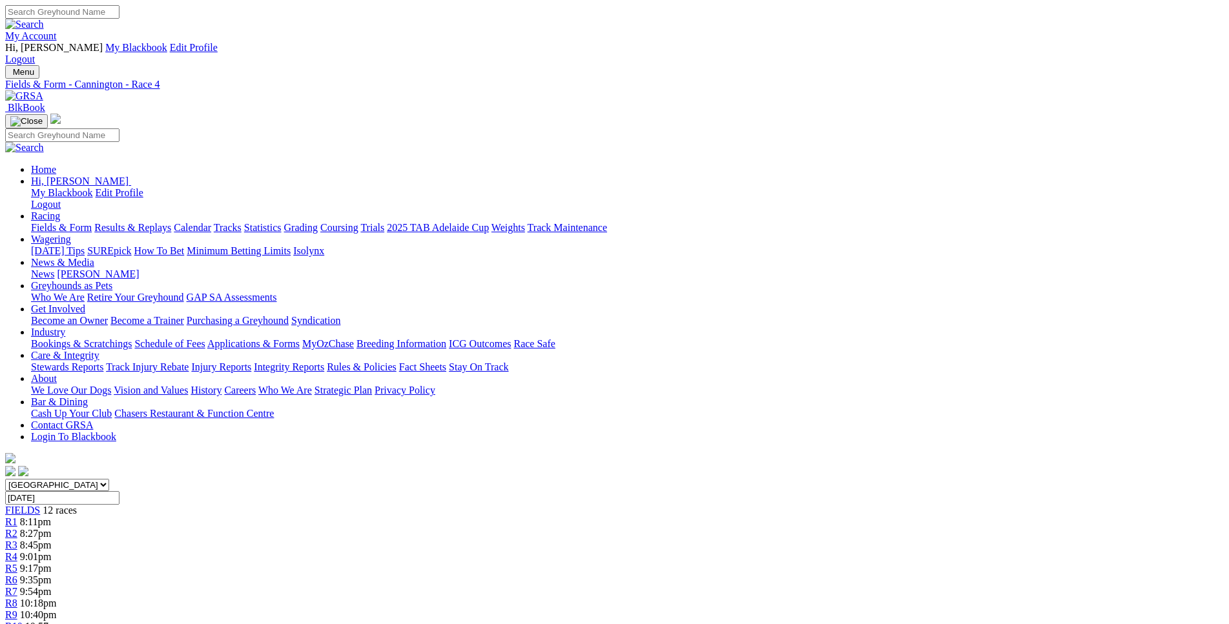
click at [52, 540] on span "8:45pm" at bounding box center [36, 545] width 32 height 11
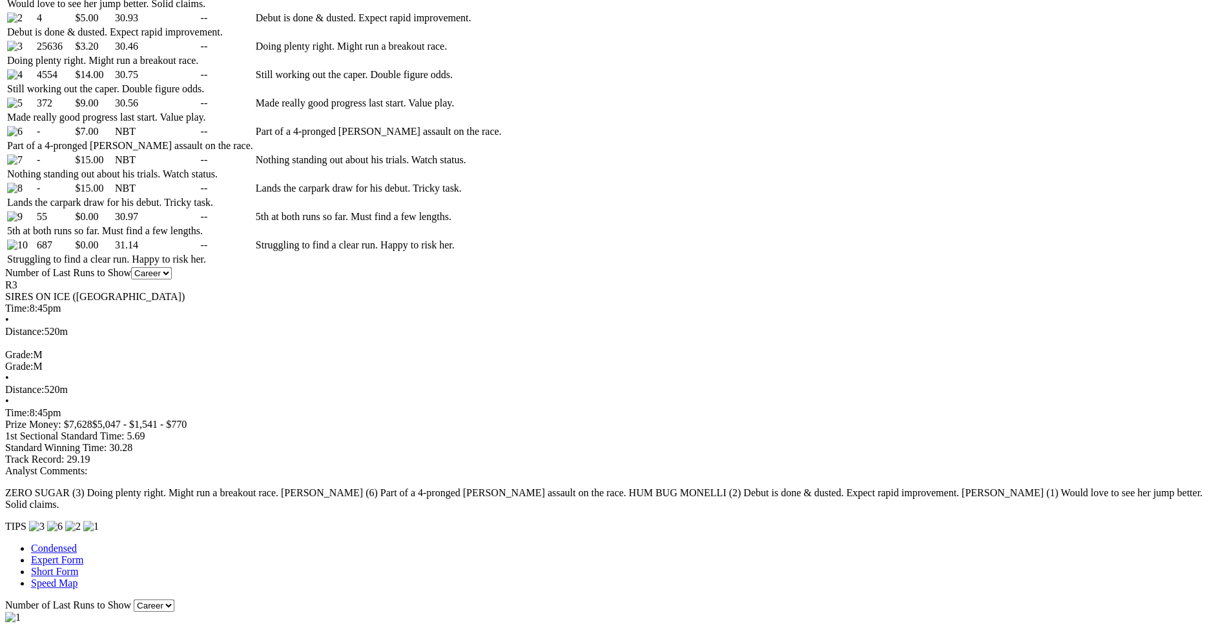
scroll to position [790, 0]
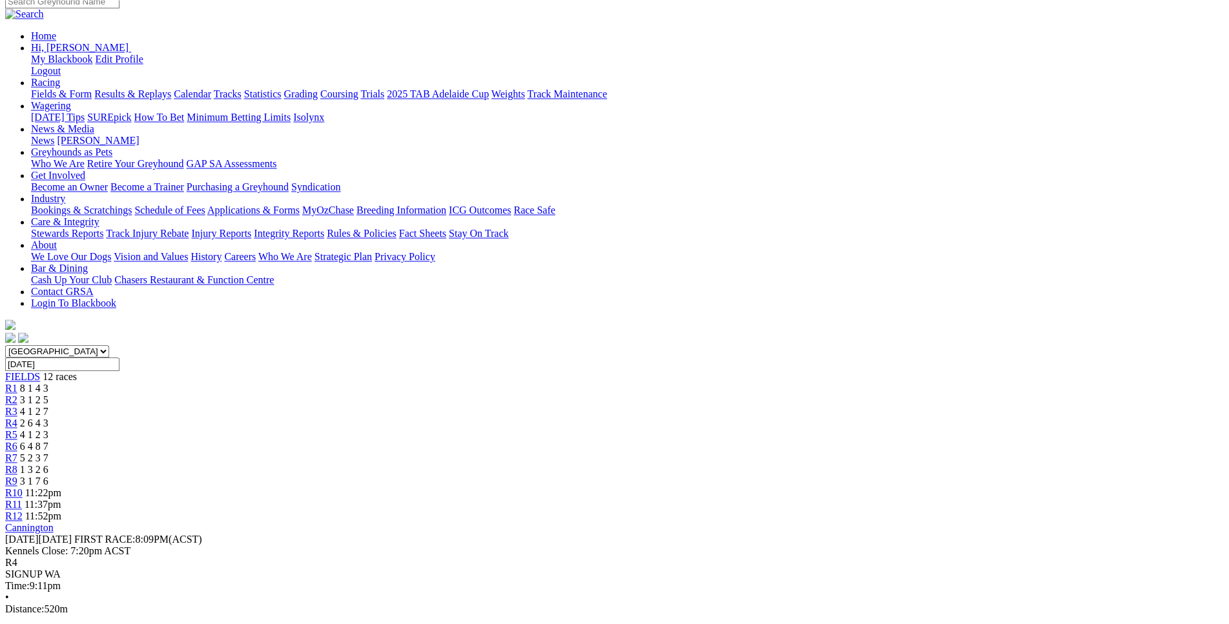
scroll to position [132, 0]
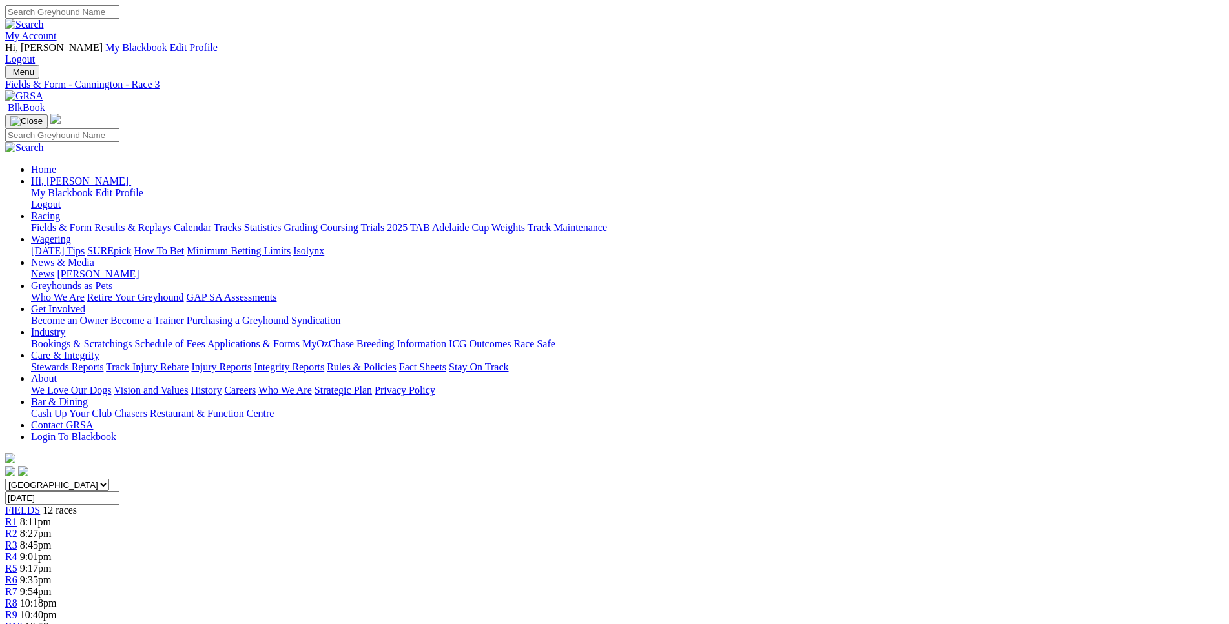
click at [17, 563] on link "R5" at bounding box center [11, 568] width 12 height 11
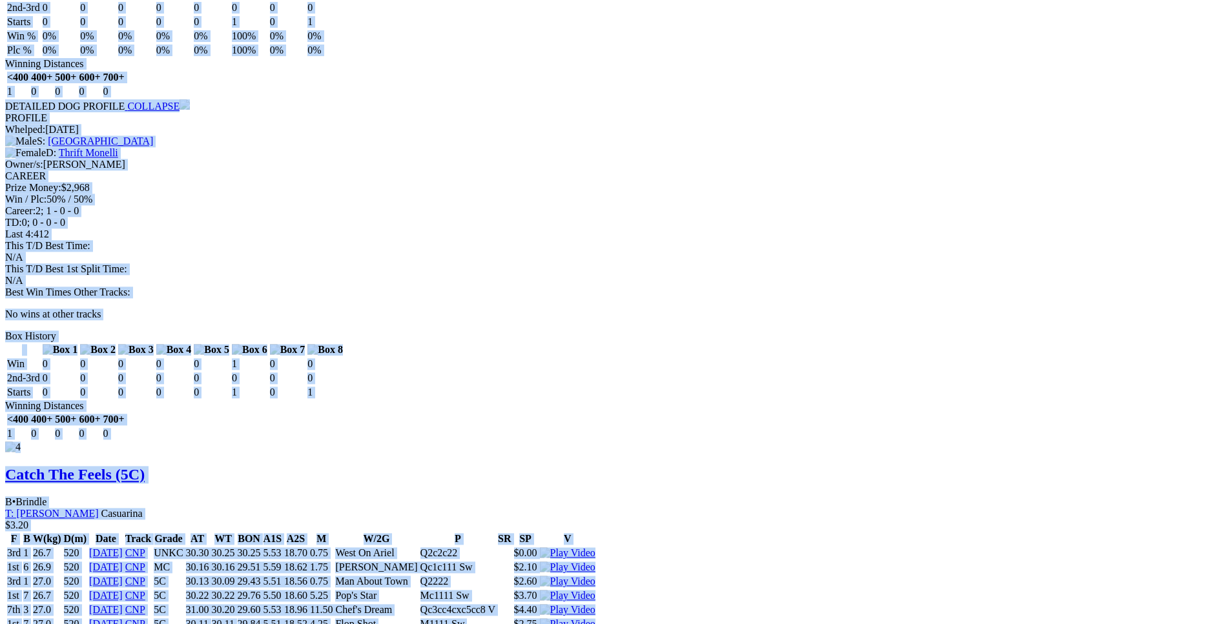
scroll to position [2963, 0]
drag, startPoint x: 191, startPoint y: 299, endPoint x: 1036, endPoint y: 227, distance: 848.3
copy div "Give Me [MEDICAL_DATA] (5C) D • Black T: [PERSON_NAME] Jarrahdale $2.50 F B W(k…"
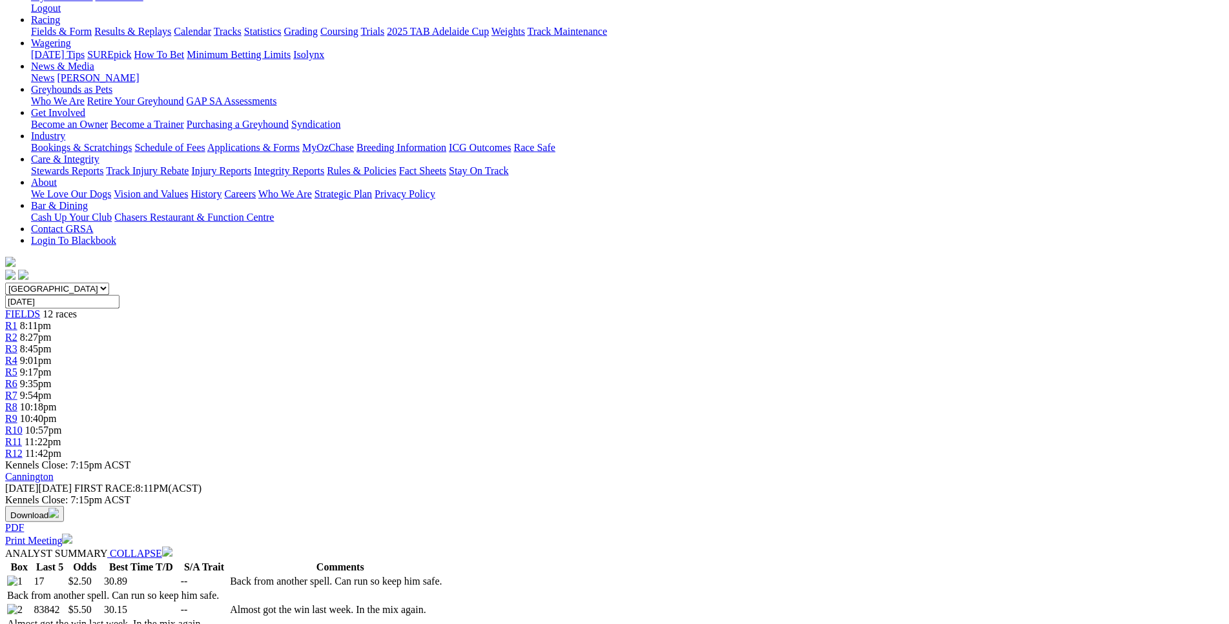
scroll to position [0, 0]
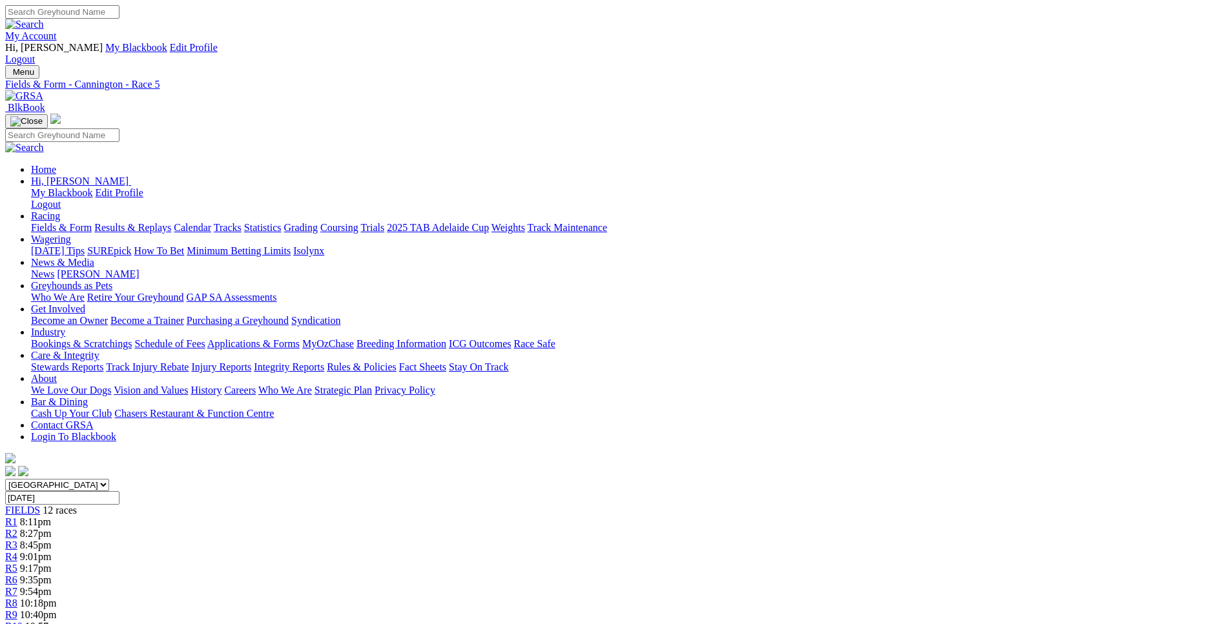
click at [620, 575] on div "R6 9:35pm" at bounding box center [614, 581] width 1218 height 12
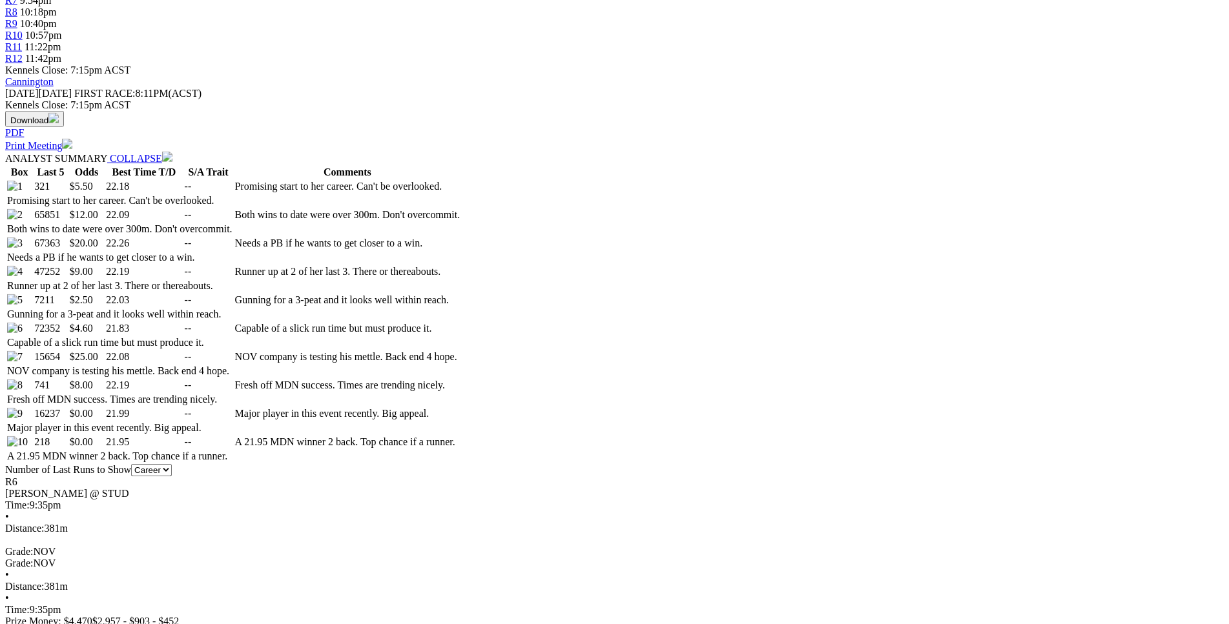
scroll to position [592, 0]
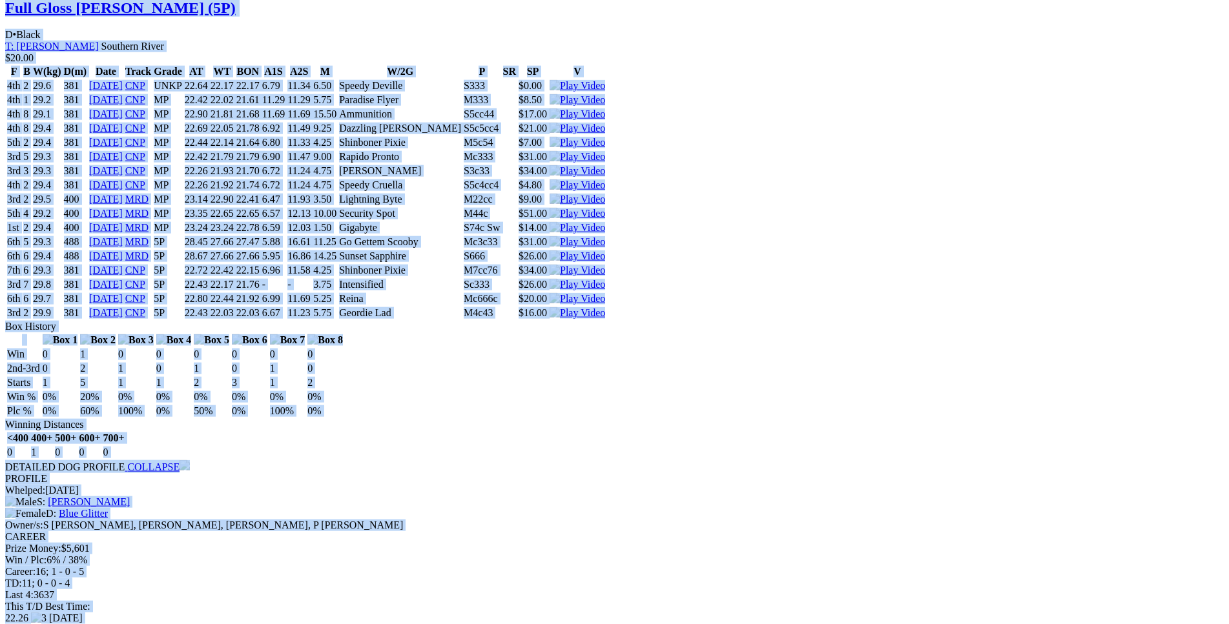
scroll to position [2963, 0]
drag, startPoint x: 190, startPoint y: 172, endPoint x: 1027, endPoint y: 426, distance: 873.9
copy div "Bolt Of Fun (5P) B • Black T: Lexia Isaac Harrisdale $5.50 F B W(kg) D(m) Date …"
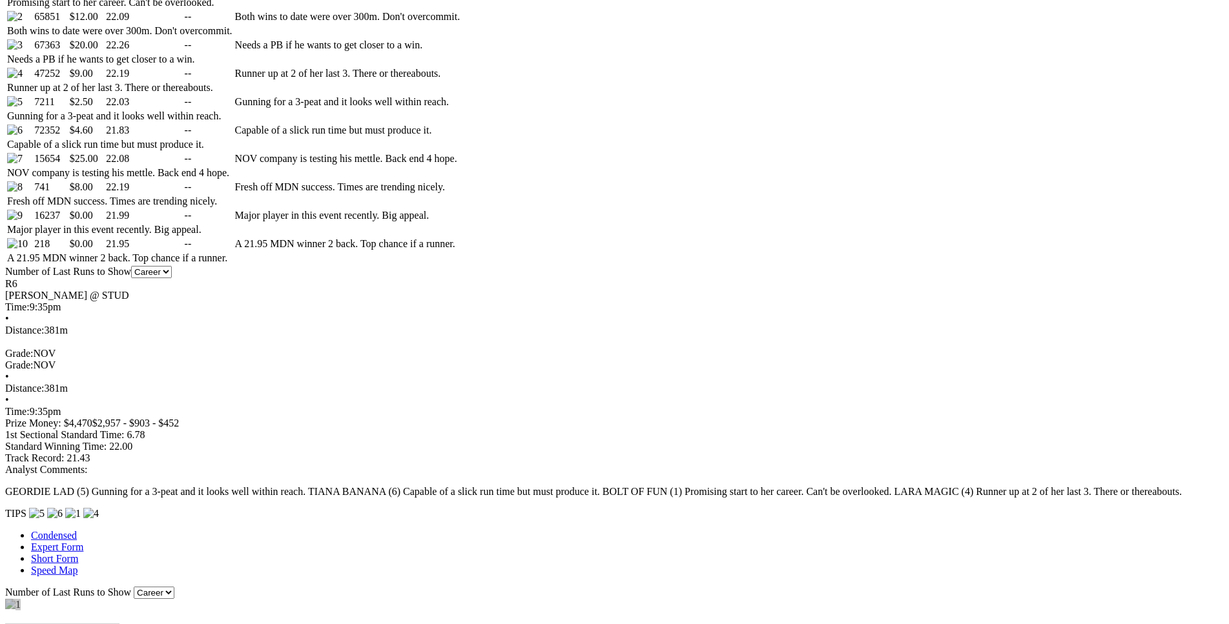
scroll to position [0, 0]
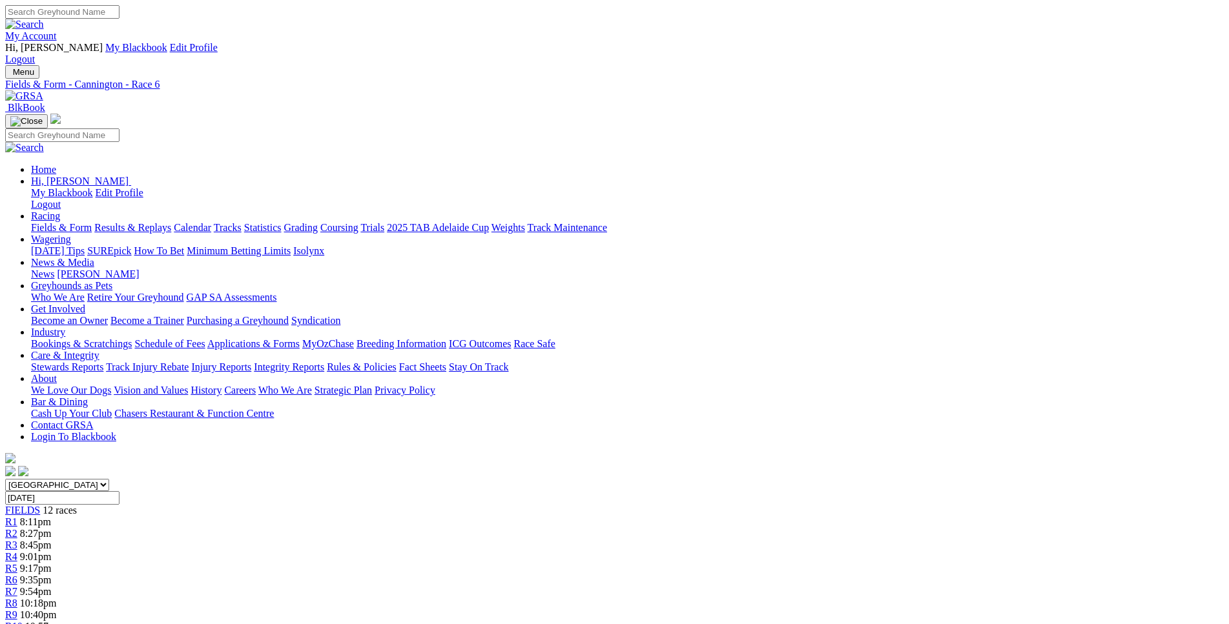
click at [52, 586] on span "9:54pm" at bounding box center [36, 591] width 32 height 11
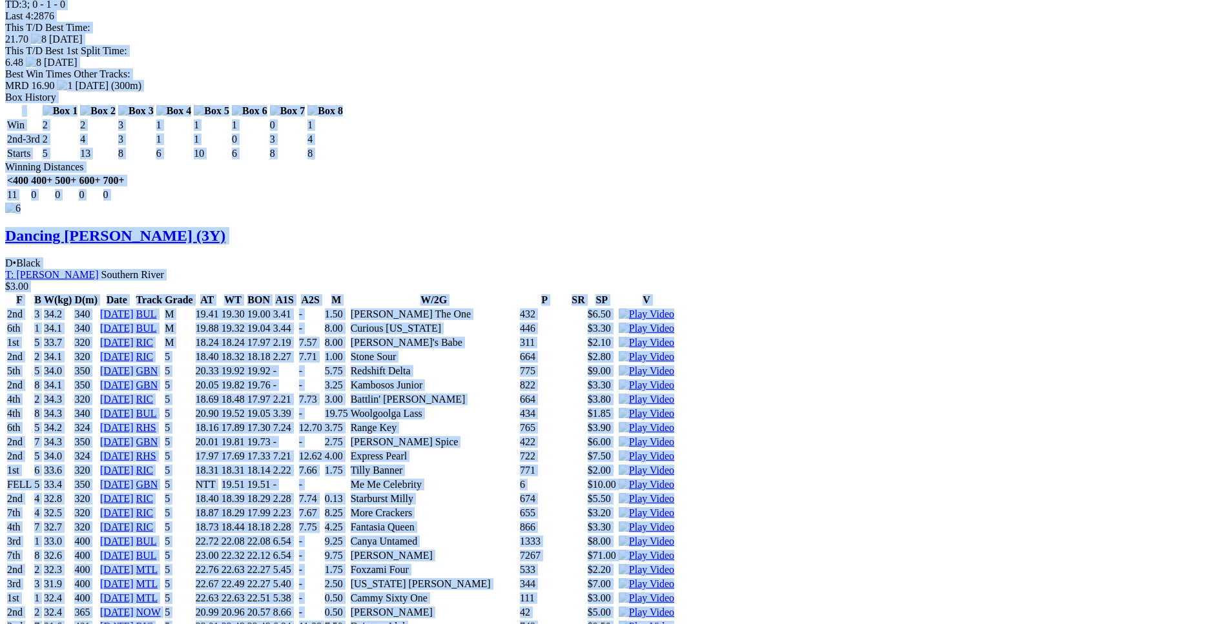
scroll to position [7639, 0]
drag, startPoint x: 191, startPoint y: 213, endPoint x: 1023, endPoint y: 328, distance: 839.6
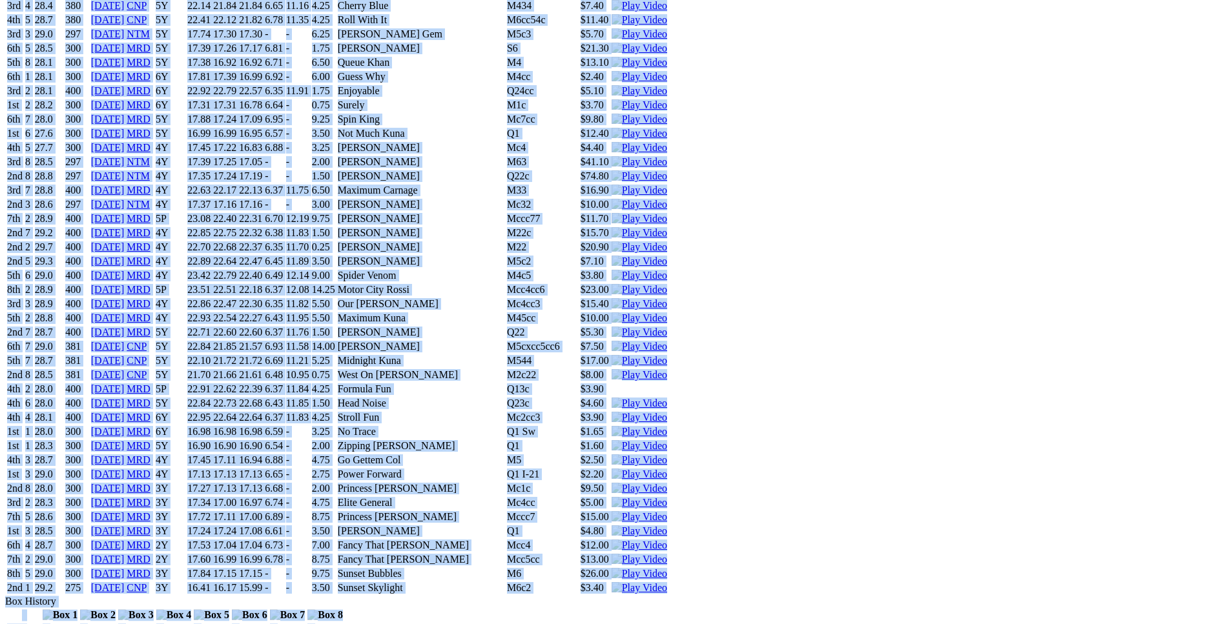
copy div "[PERSON_NAME] (FFAY) B • Blk & Wh T: [PERSON_NAME] $1.80 F B W(kg) D(m) Date Tr…"
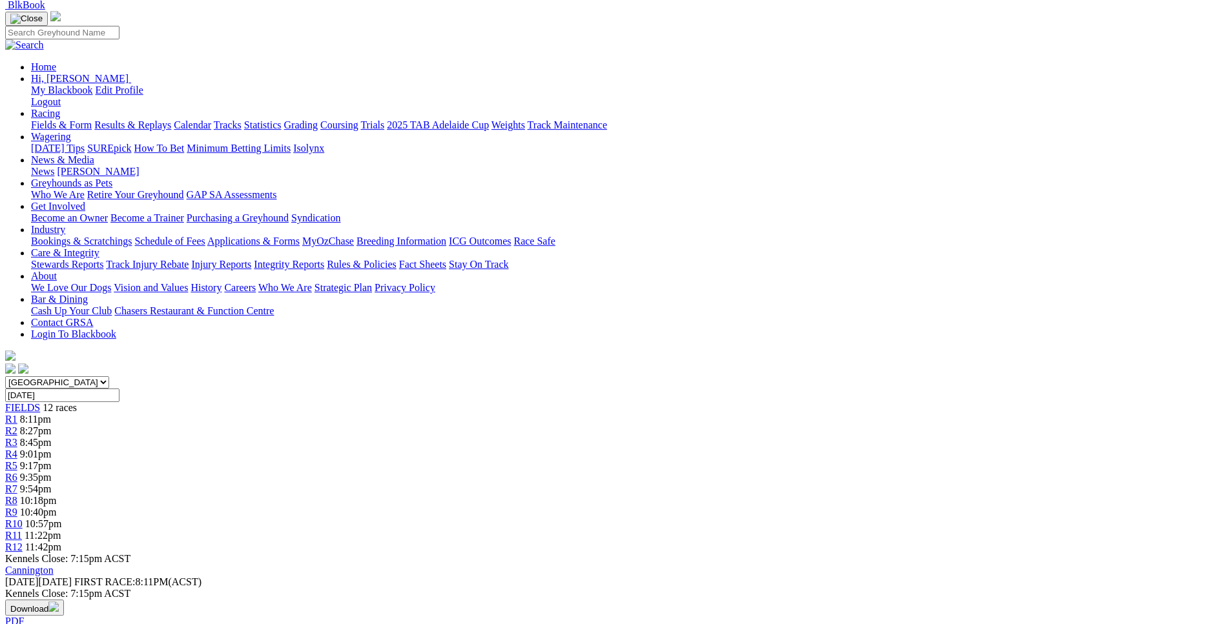
scroll to position [93, 0]
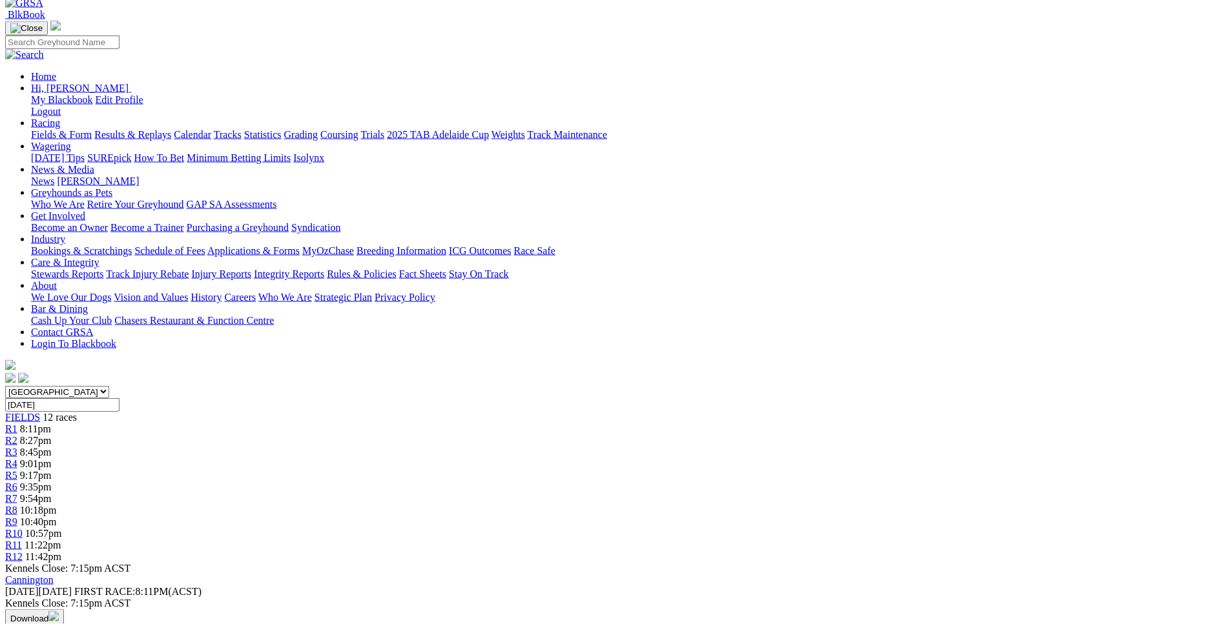
click at [17, 505] on link "R8" at bounding box center [11, 510] width 12 height 11
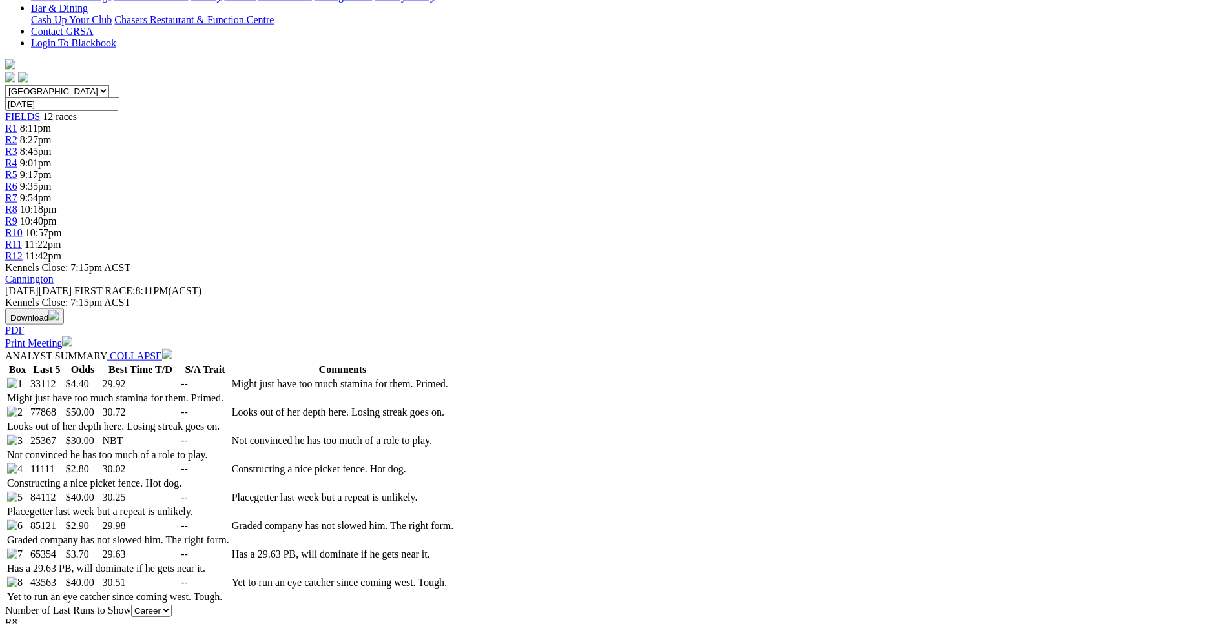
scroll to position [395, 0]
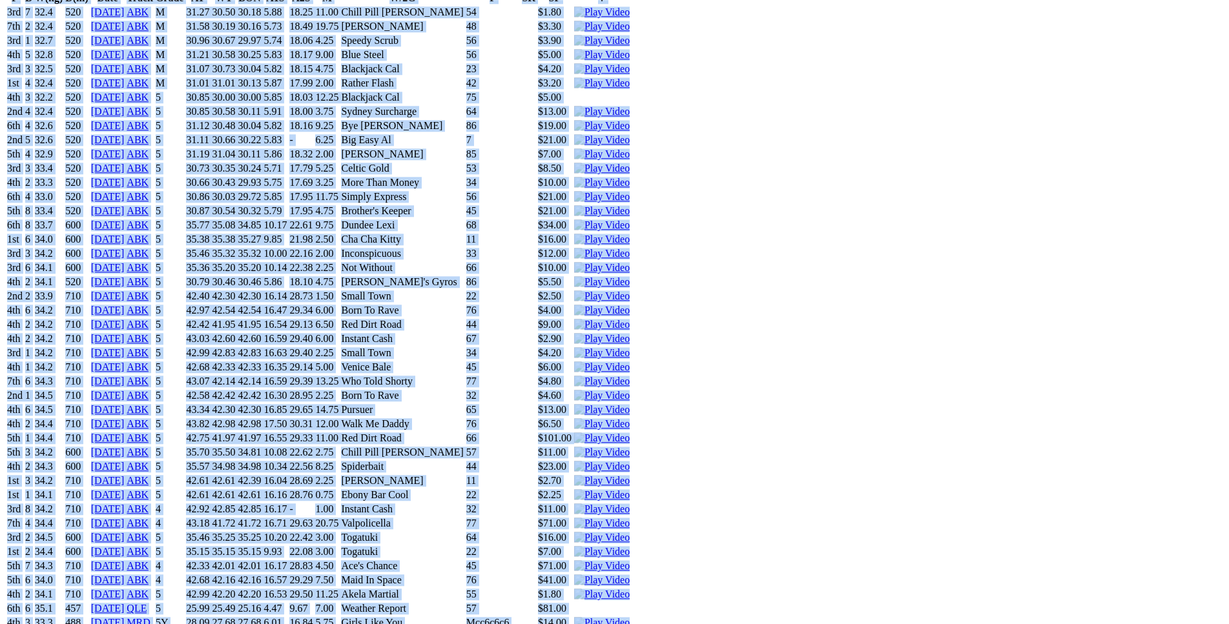
scroll to position [3622, 0]
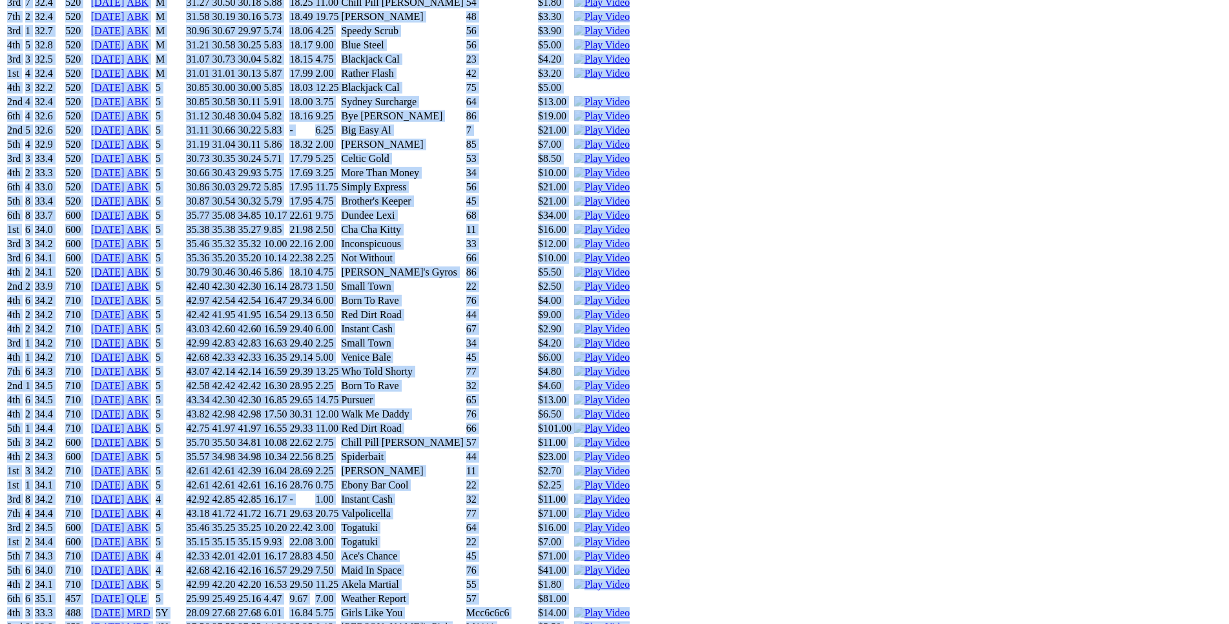
drag, startPoint x: 201, startPoint y: 324, endPoint x: 1023, endPoint y: 400, distance: 824.9
copy div "[PERSON_NAME] The Lion (5Y) D • Black T: [PERSON_NAME] $4.40 F B W(kg) D(m) Dat…"
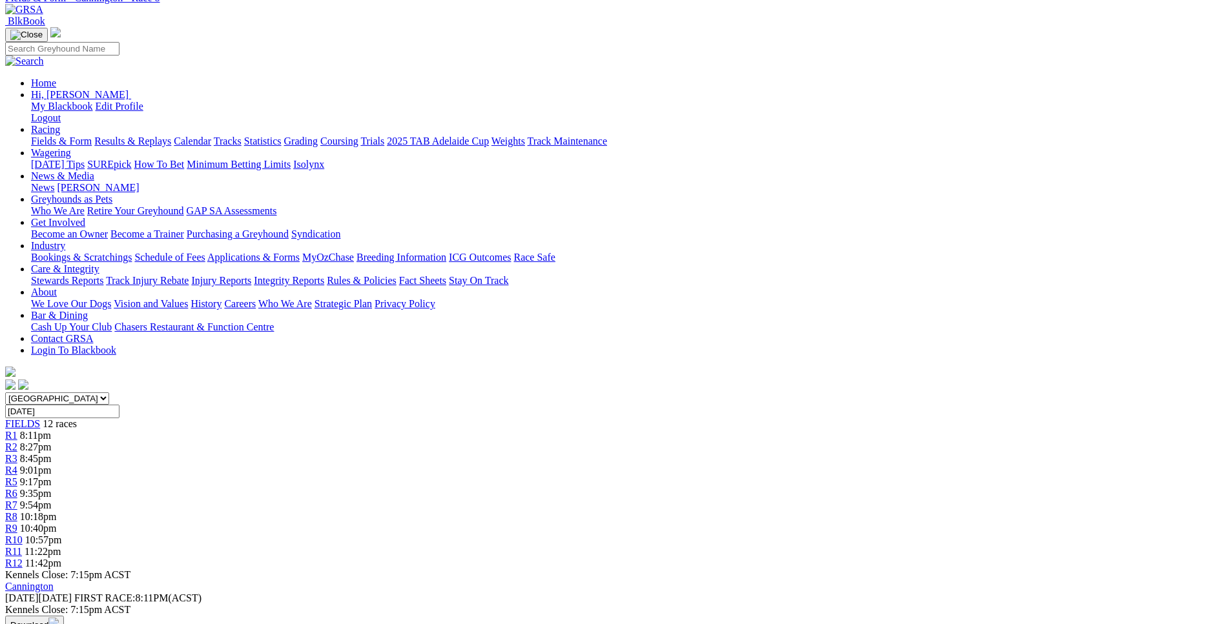
scroll to position [0, 0]
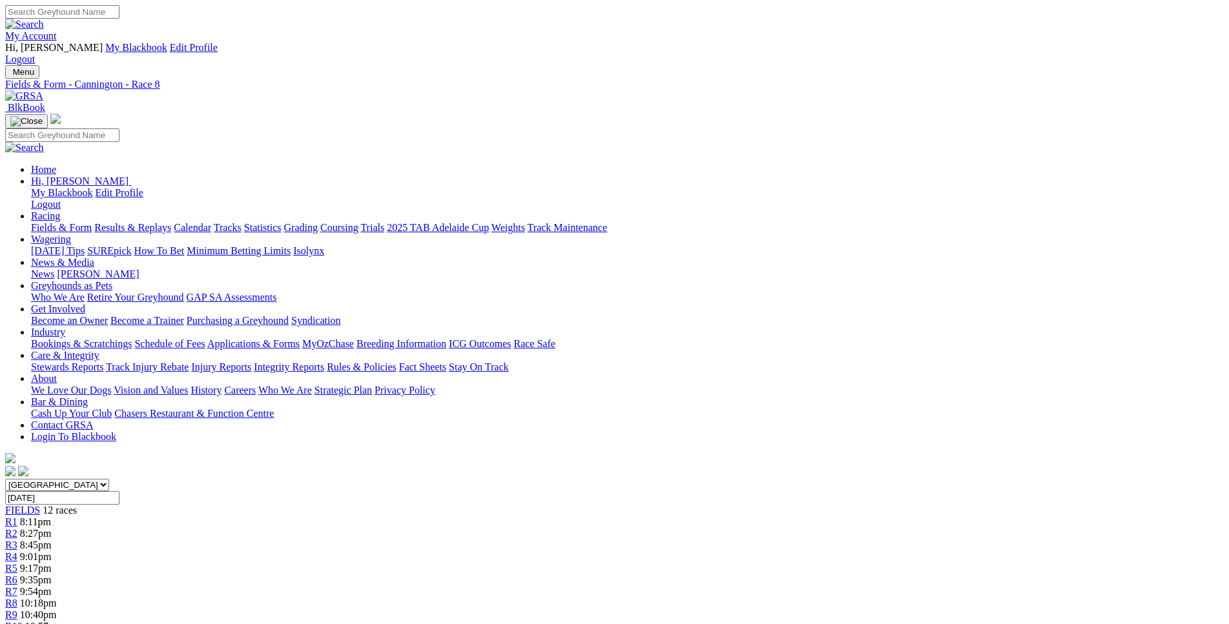
click at [786, 610] on div "R9 10:40pm" at bounding box center [614, 616] width 1218 height 12
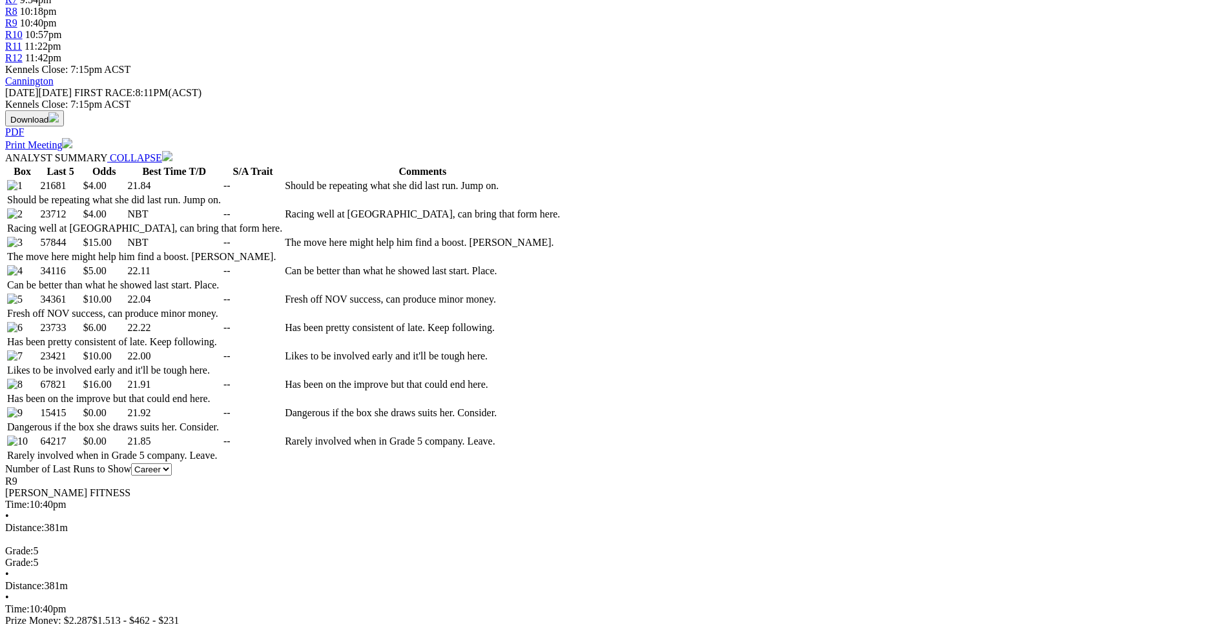
scroll to position [592, 0]
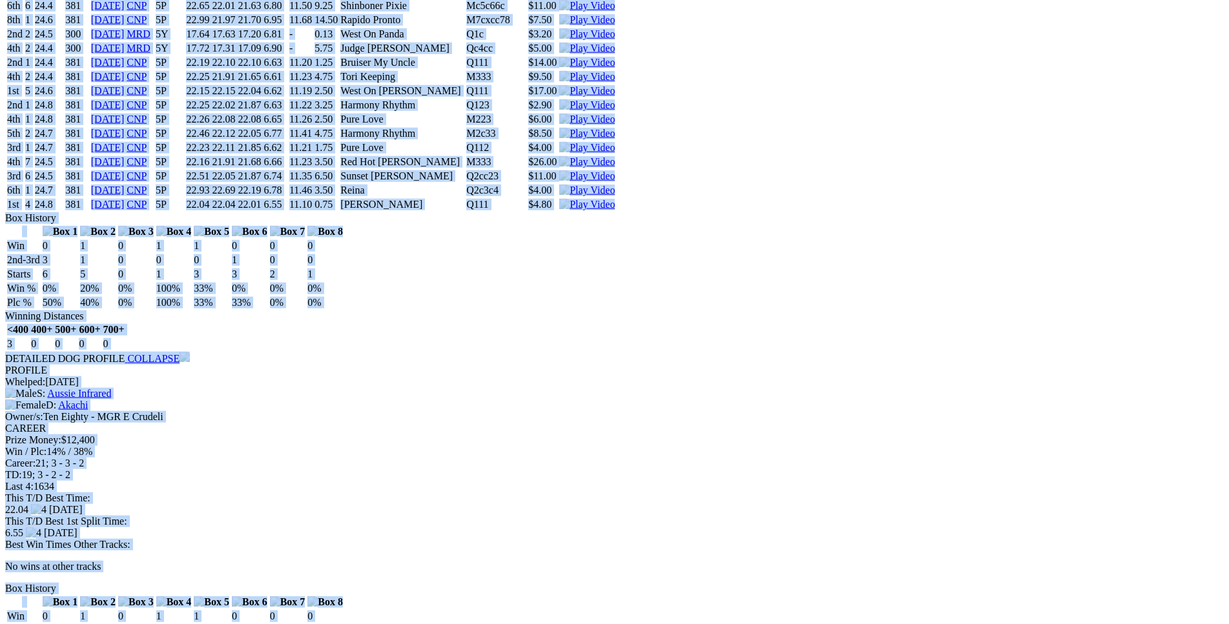
scroll to position [5993, 0]
drag, startPoint x: 190, startPoint y: 171, endPoint x: 1018, endPoint y: 257, distance: 832.9
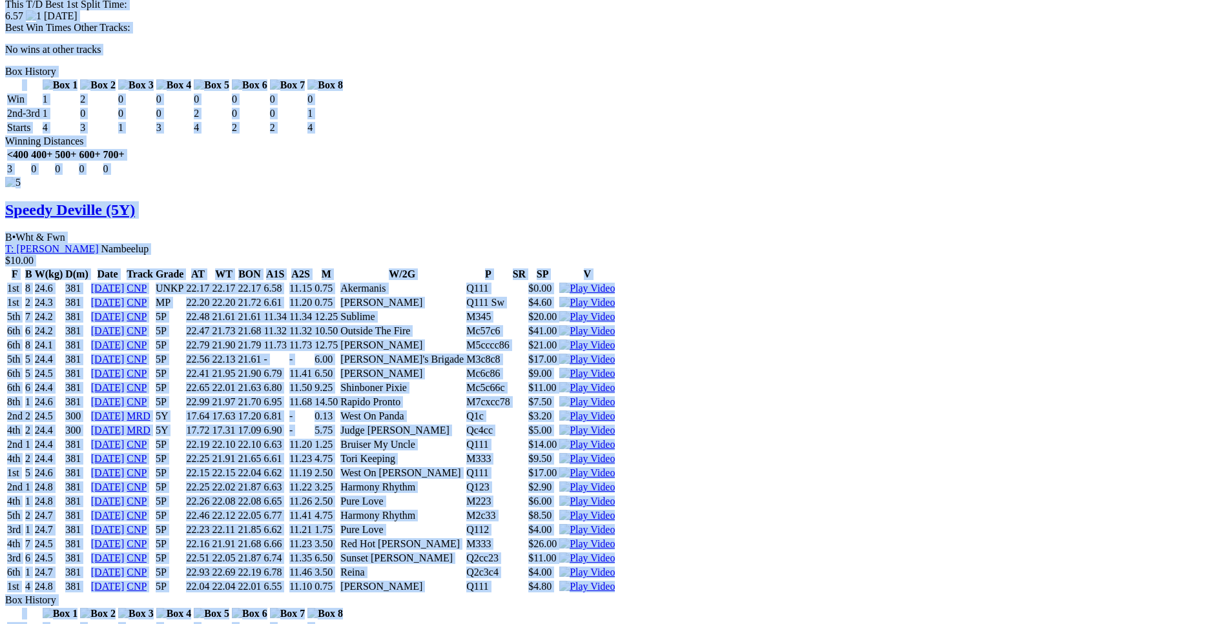
scroll to position [5598, 0]
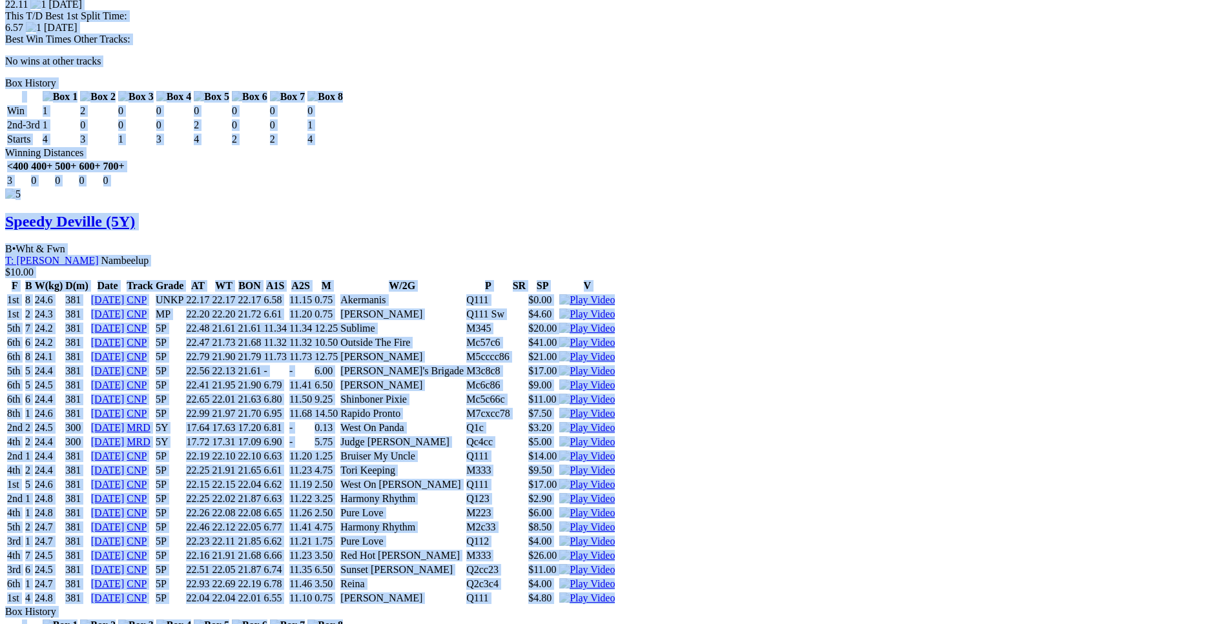
copy div "Sunset Amanda (5Y) B • Blue T: Ben Maclean Southern River $4.00 F B W(kg) D(m) …"
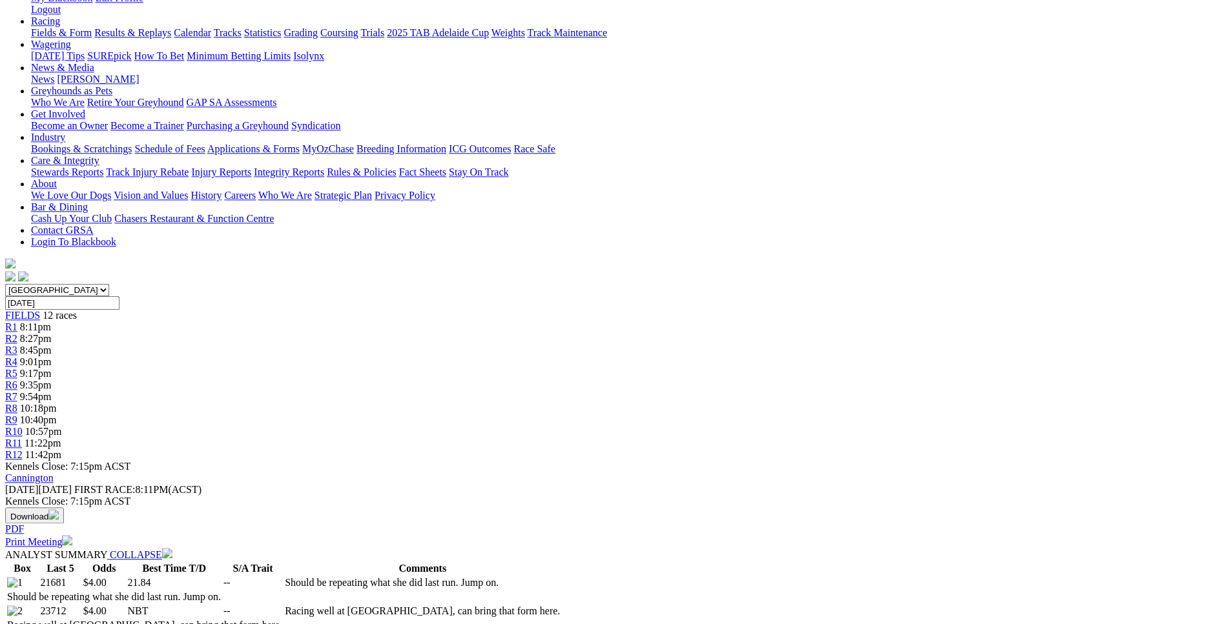
scroll to position [67, 0]
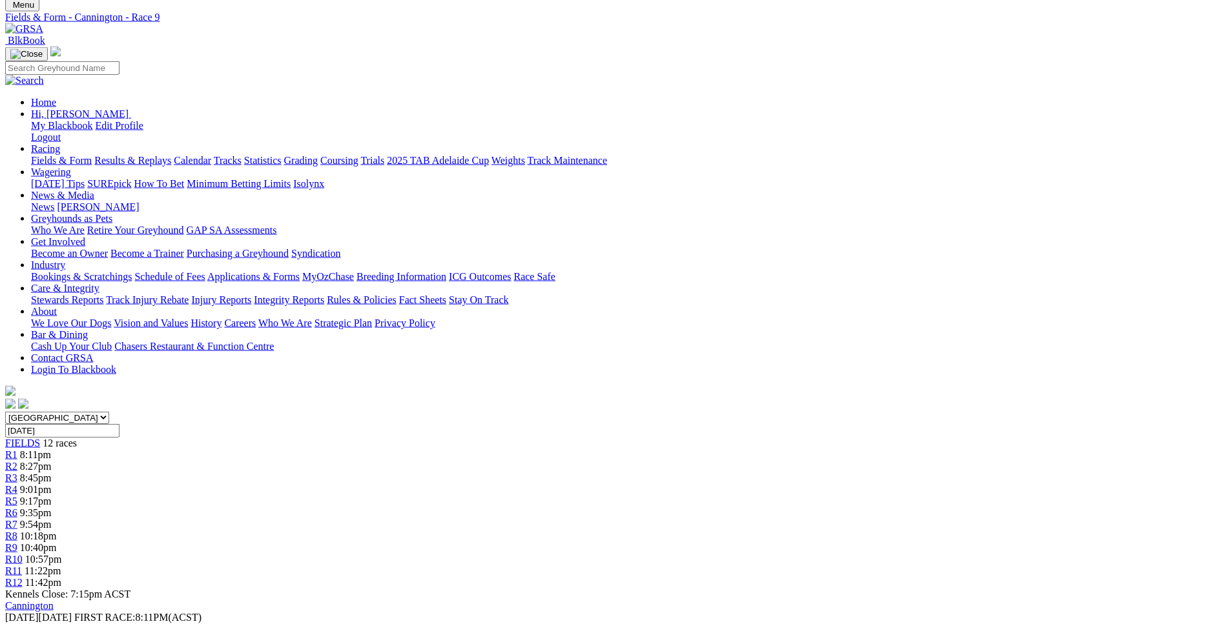
click at [23, 554] on link "R10" at bounding box center [13, 559] width 17 height 11
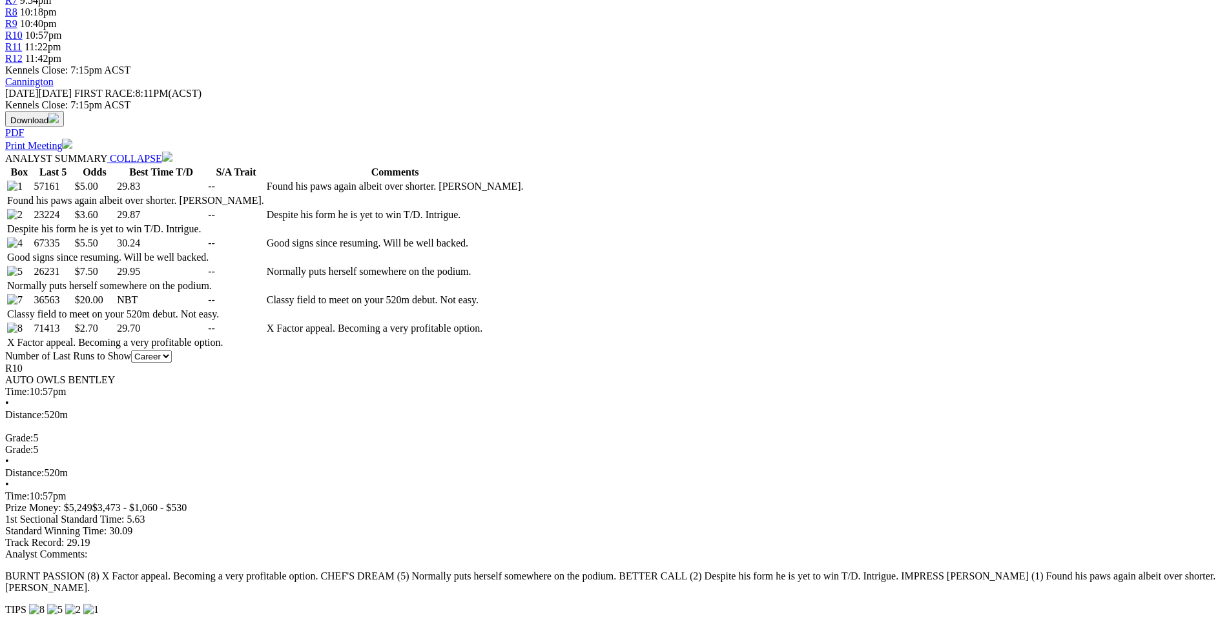
scroll to position [592, 0]
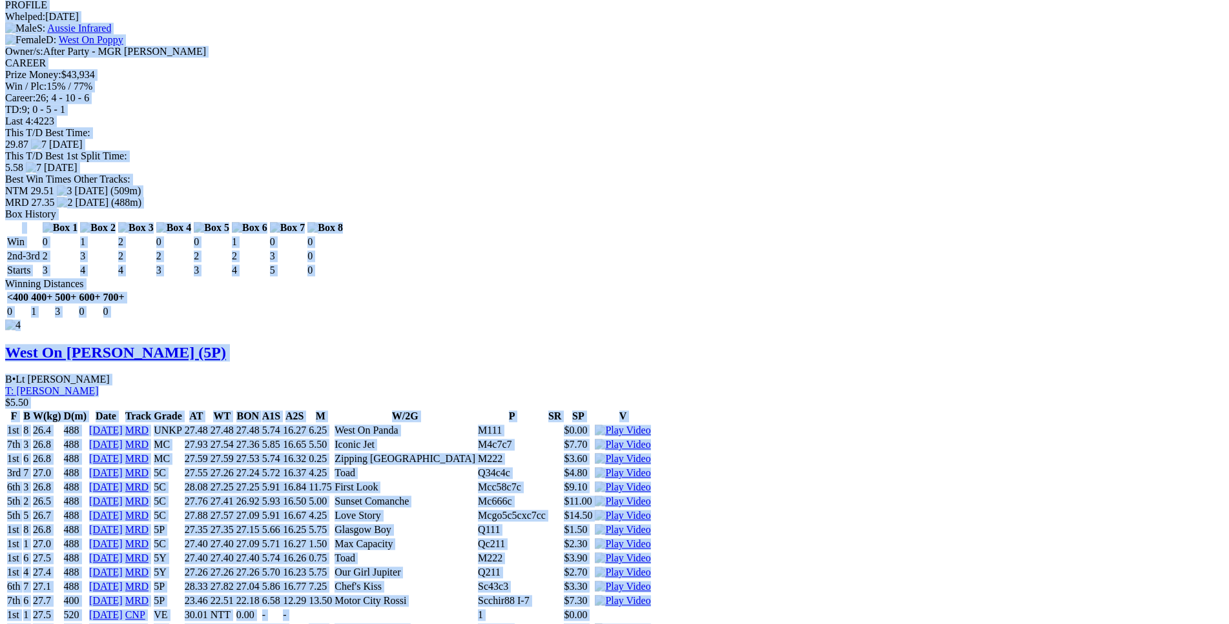
scroll to position [2766, 0]
drag, startPoint x: 188, startPoint y: 81, endPoint x: 1017, endPoint y: 214, distance: 839.8
copy div "Impress Hawkins (5P) B • Red Bdl T: Cosi Dagostino Treeby $5.00 F B W(kg) D(m) …"
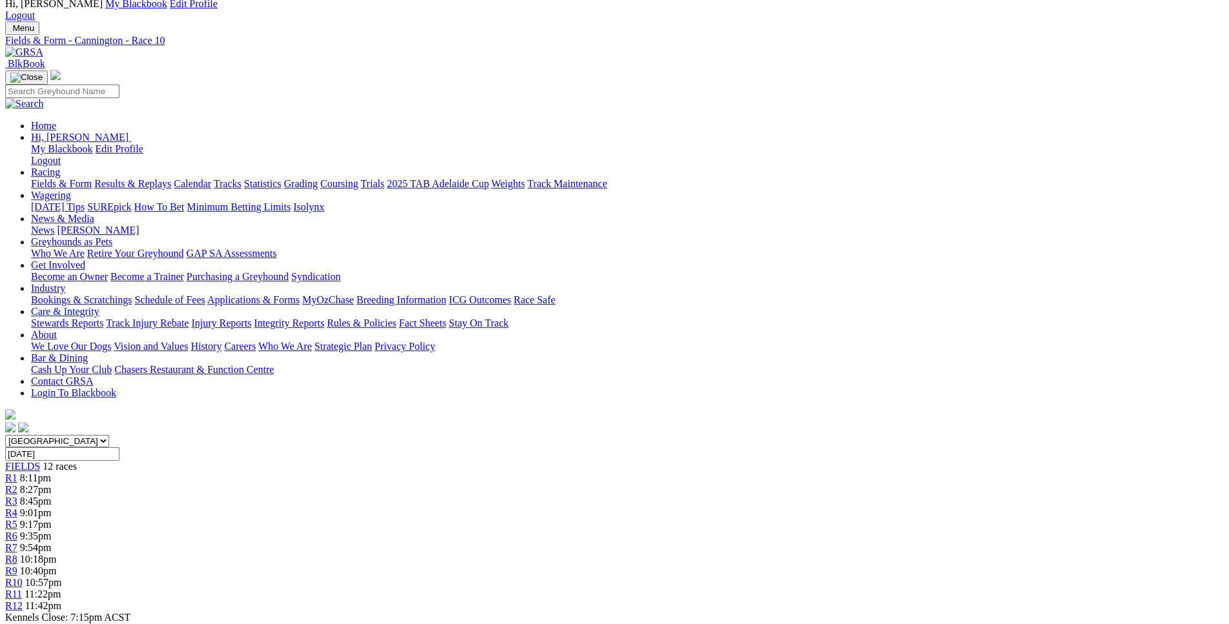
scroll to position [0, 0]
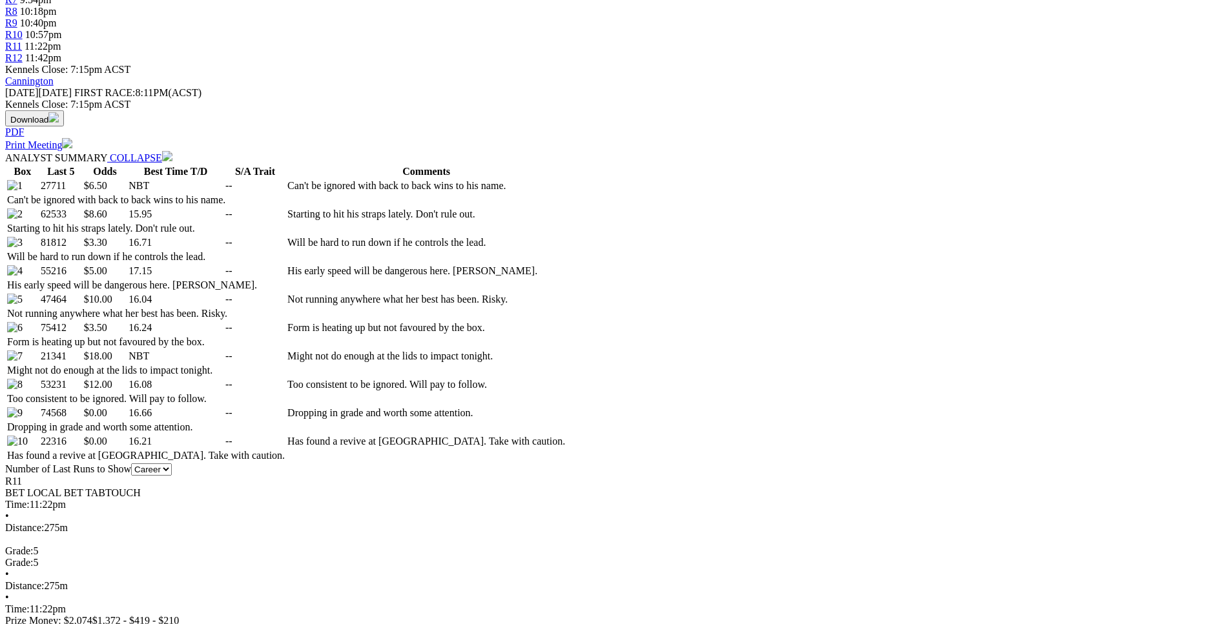
scroll to position [593, 0]
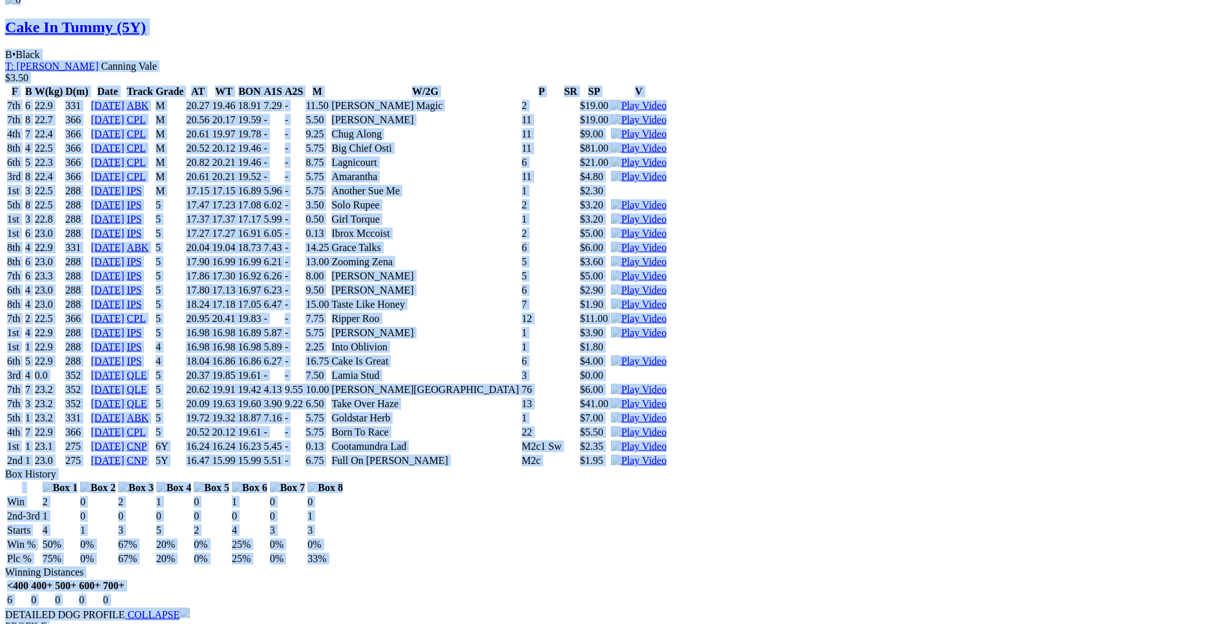
scroll to position [6256, 0]
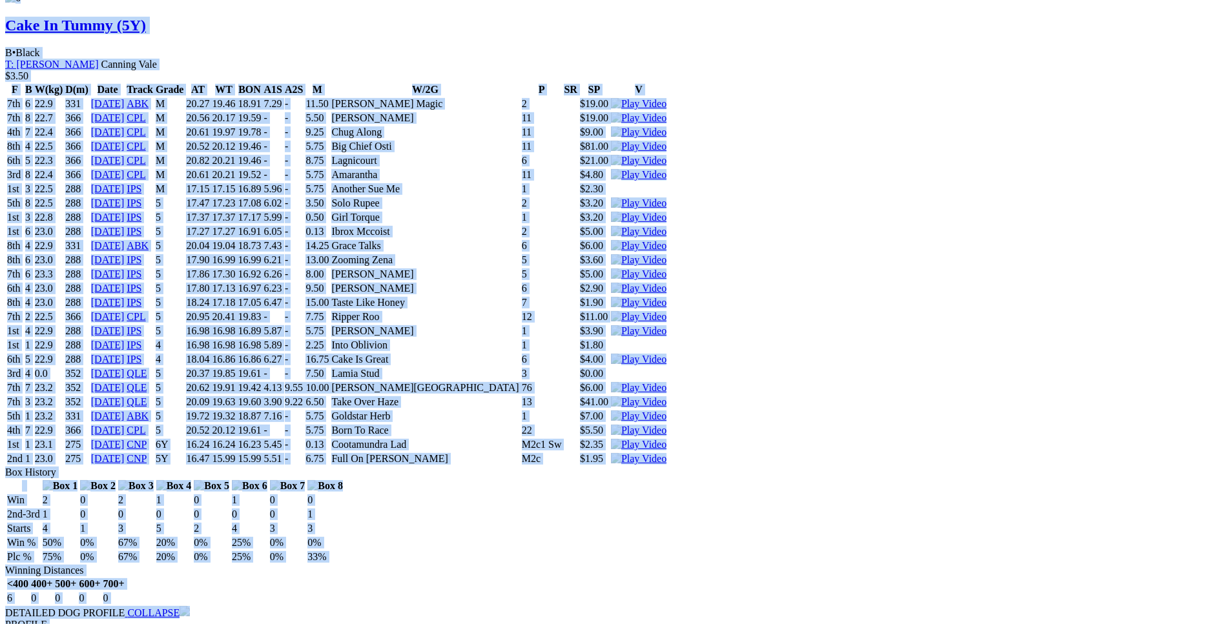
drag, startPoint x: 188, startPoint y: 174, endPoint x: 1022, endPoint y: 515, distance: 901.5
copy div "Big Phantom (5Y) D • Black T: Michael Rylands Canning Vale $6.50 F B W(kg) D(m)…"
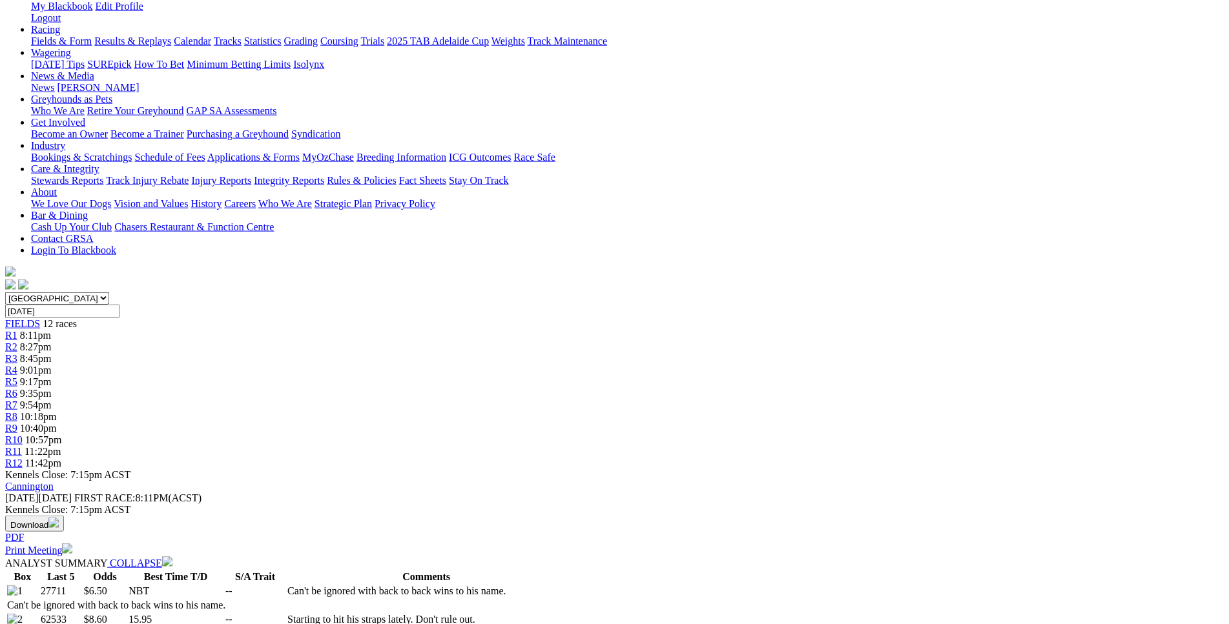
scroll to position [0, 0]
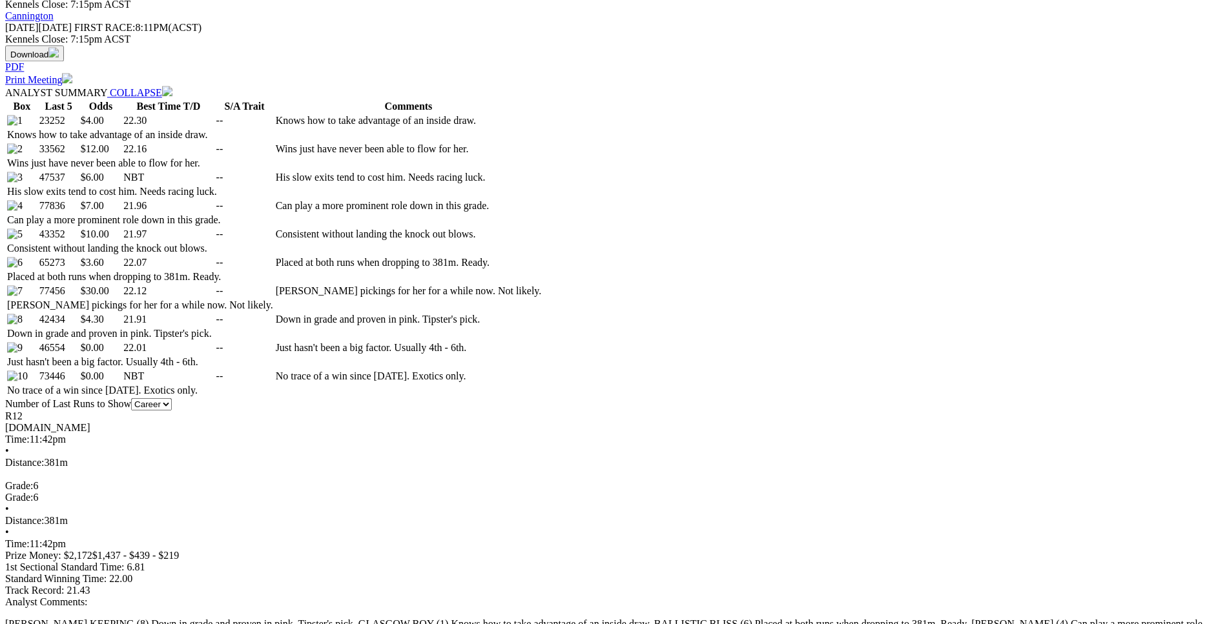
scroll to position [658, 0]
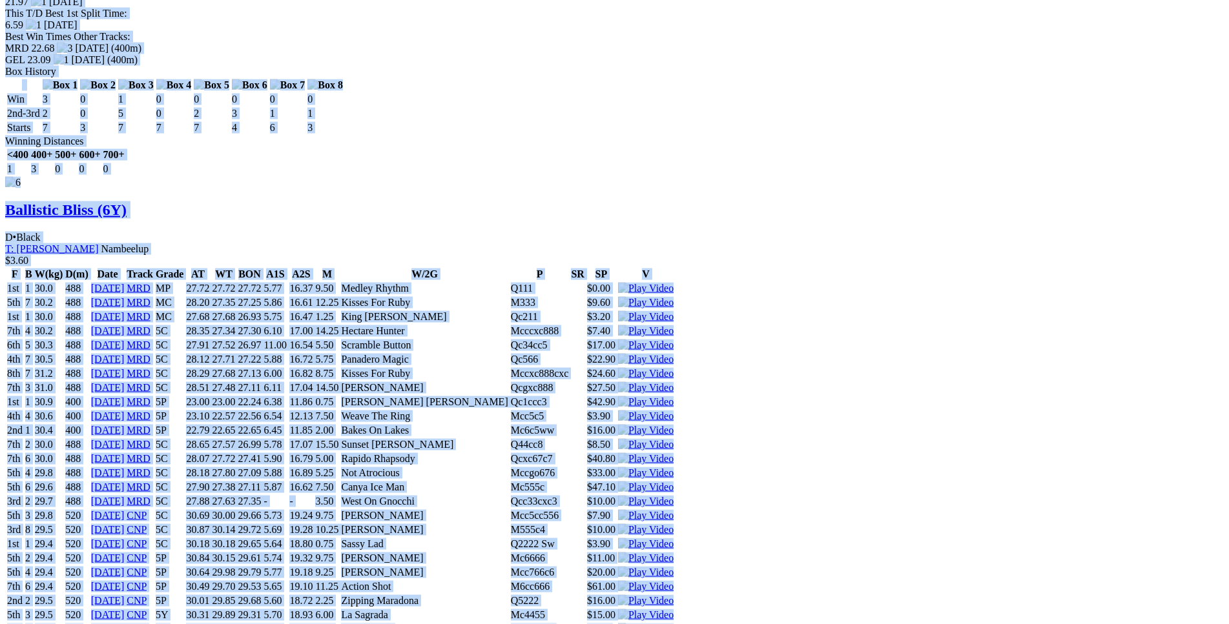
scroll to position [8034, 0]
drag, startPoint x: 188, startPoint y: 107, endPoint x: 1022, endPoint y: 483, distance: 914.7
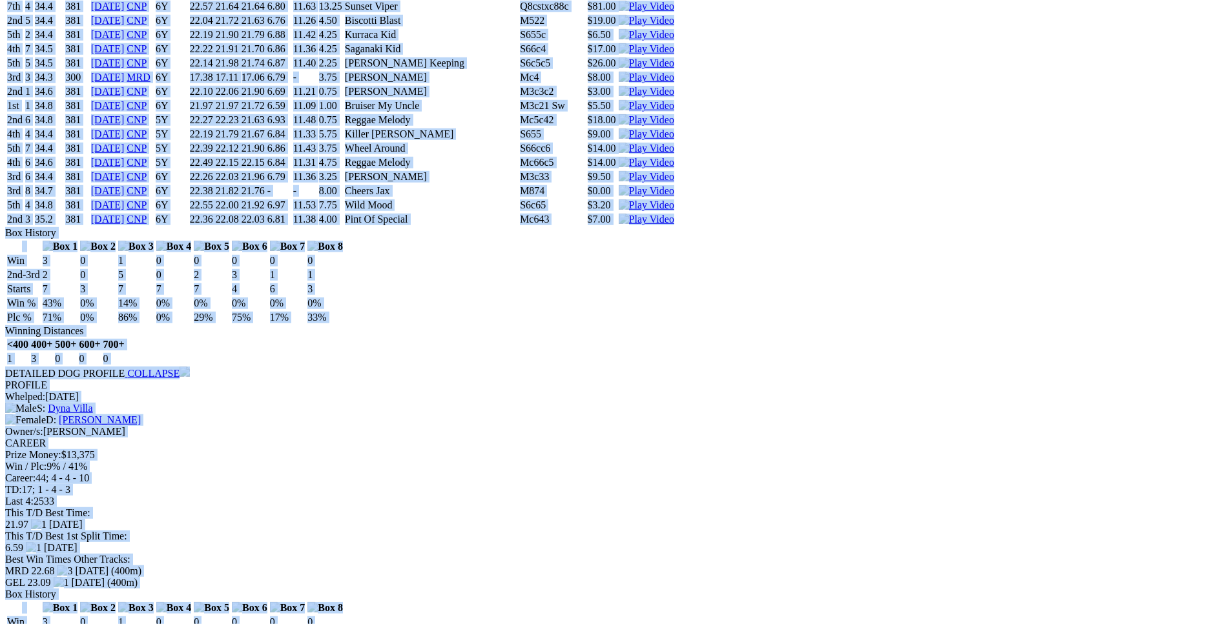
copy div "Glasgow Boy (6Y) D • Lt Bdl T: Jackie Wilson Nambeelup $4.00 F B W(kg) D(m) Dat…"
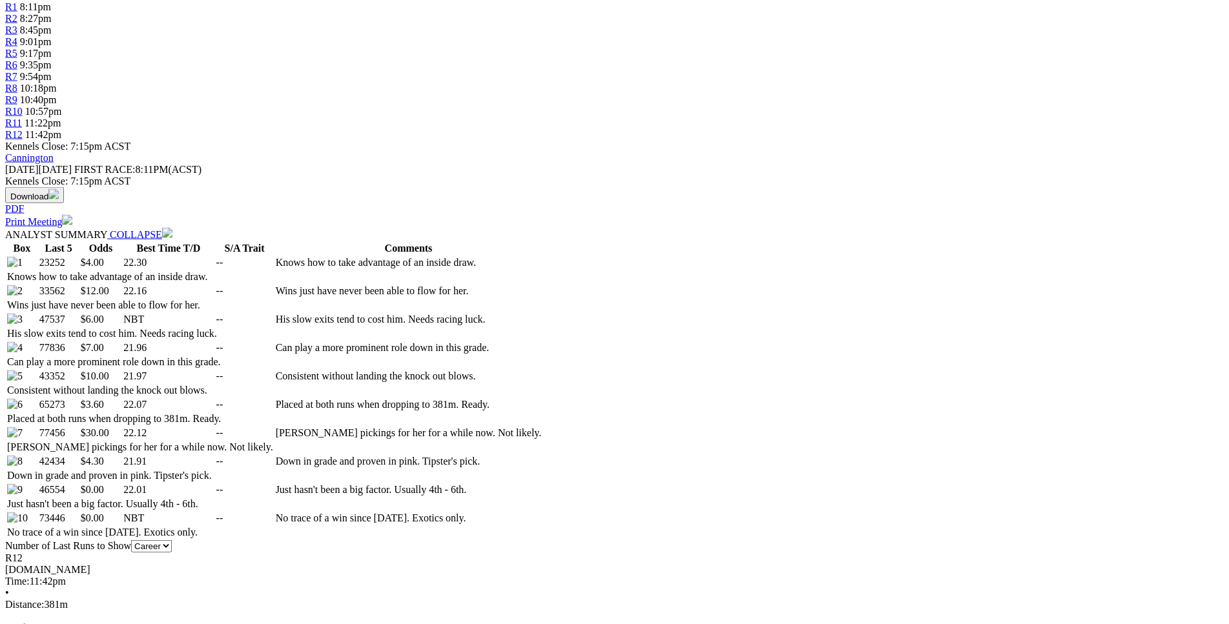
scroll to position [0, 0]
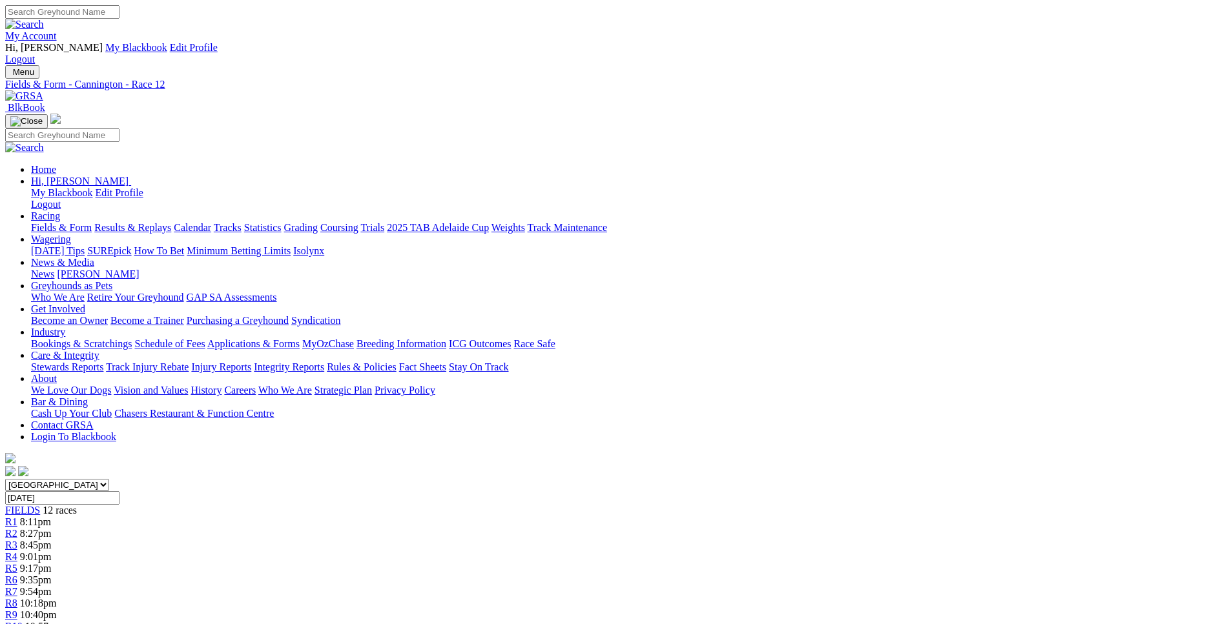
click at [52, 563] on span "9:17pm" at bounding box center [36, 568] width 32 height 11
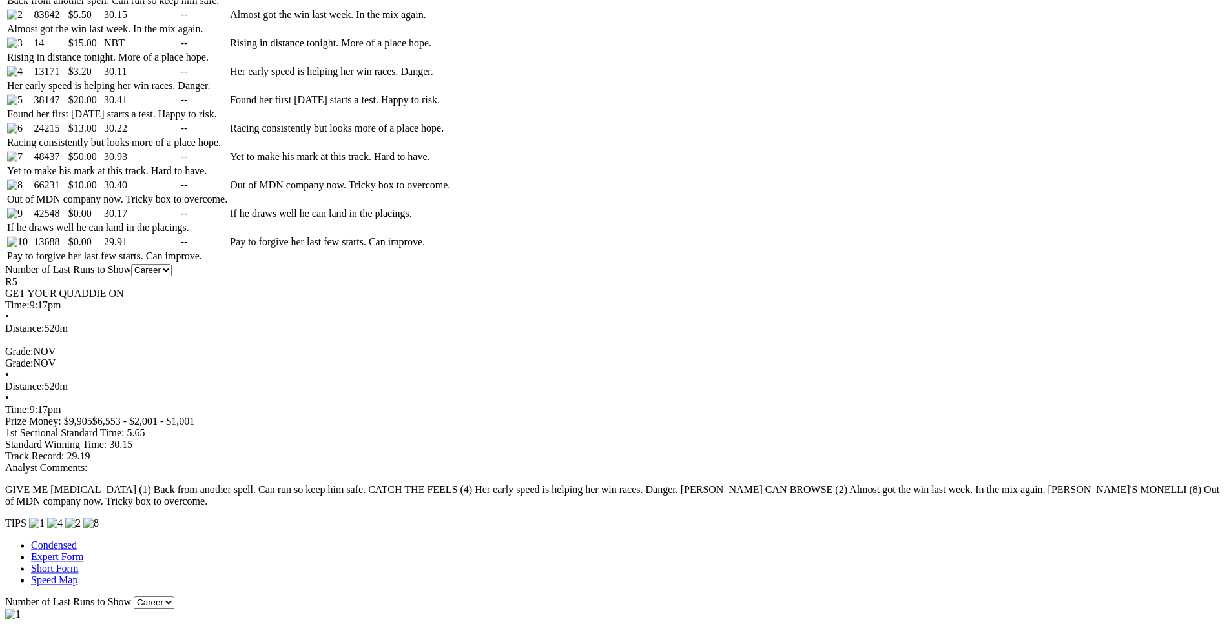
scroll to position [791, 0]
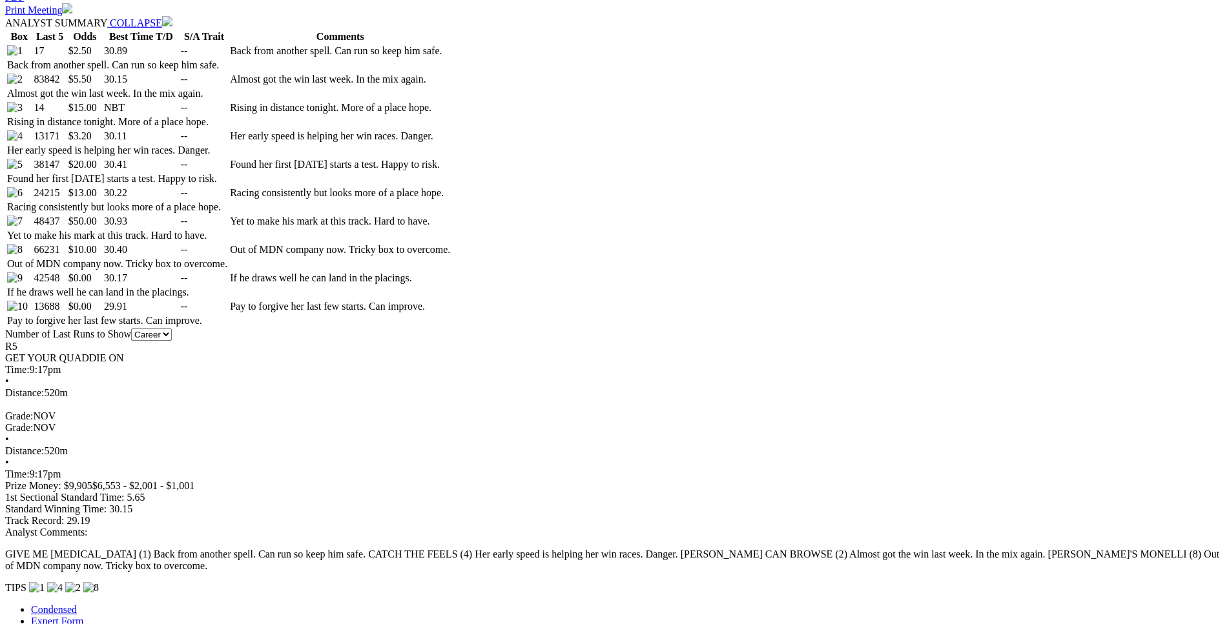
scroll to position [725, 0]
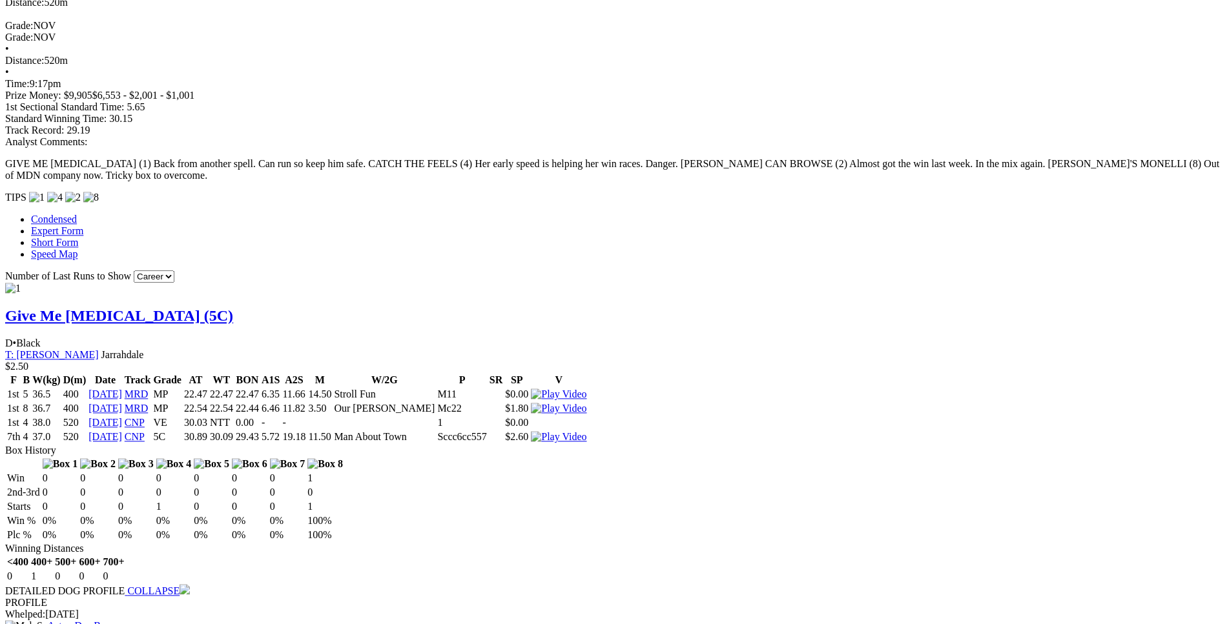
scroll to position [1118, 0]
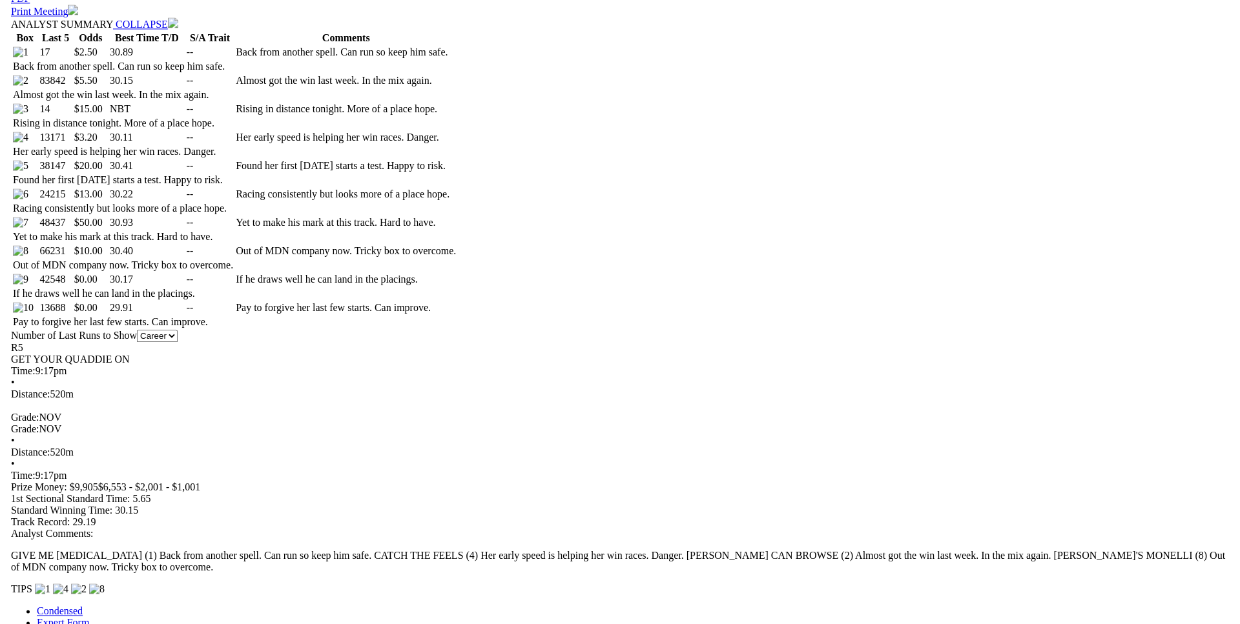
scroll to position [725, 0]
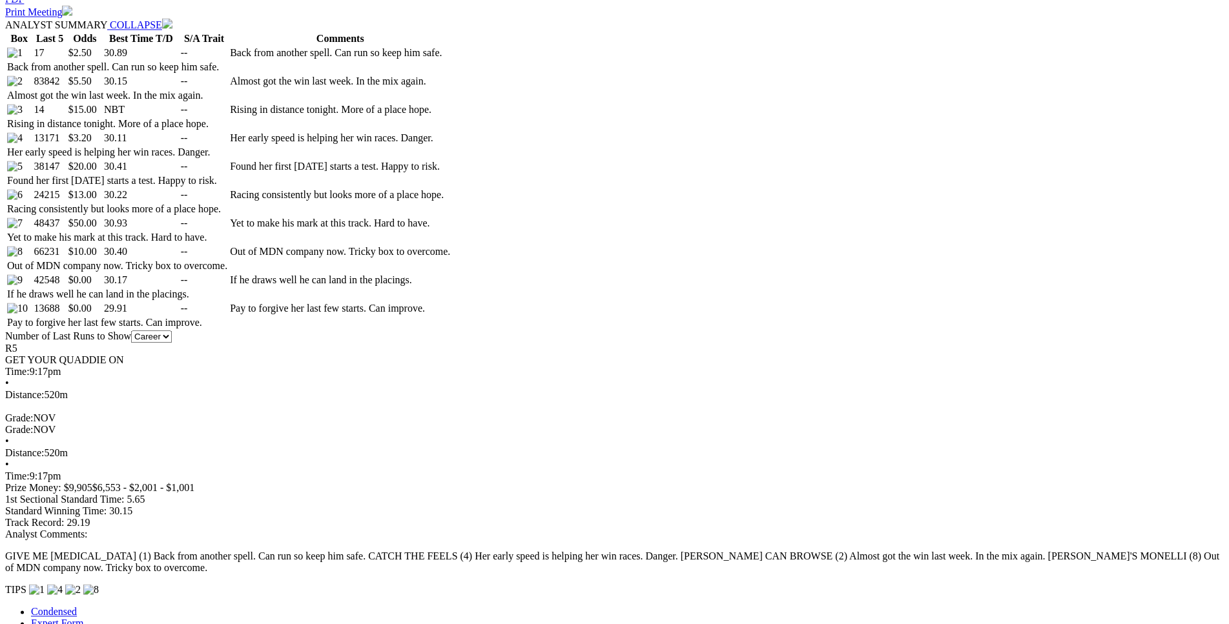
drag, startPoint x: 331, startPoint y: 375, endPoint x: 751, endPoint y: 371, distance: 420.4
